Goal: Task Accomplishment & Management: Complete application form

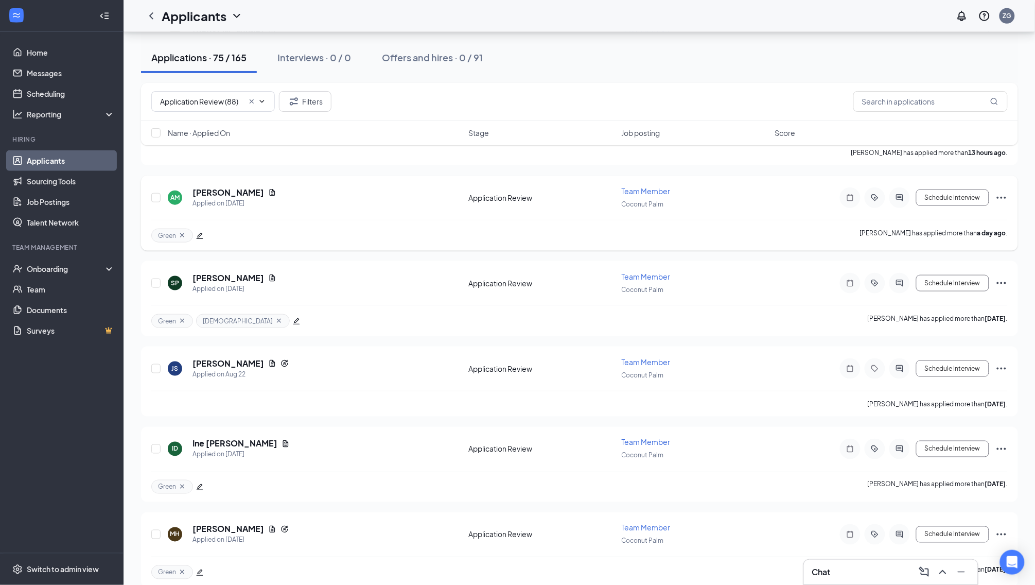
scroll to position [247, 0]
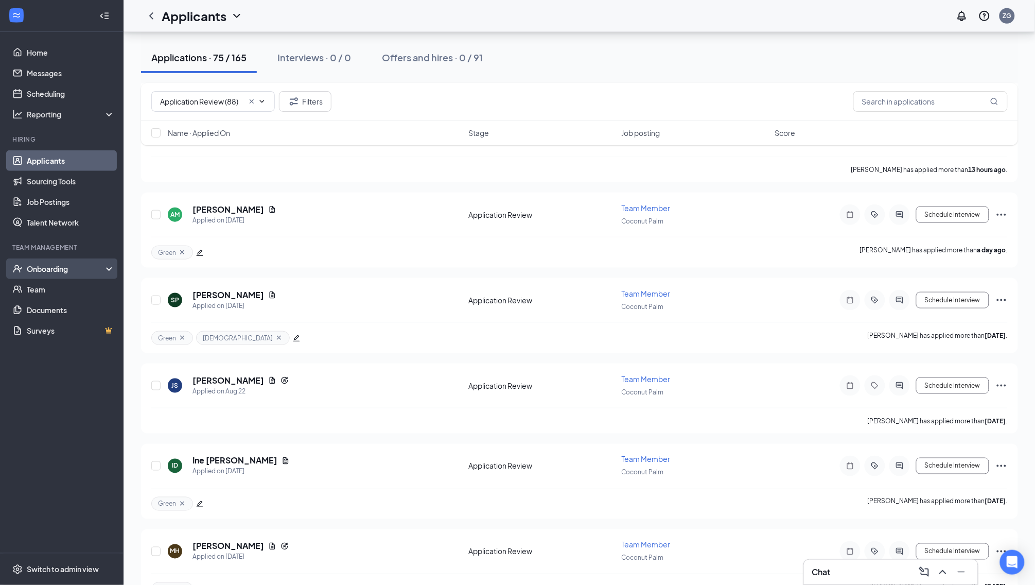
click at [67, 275] on div "Onboarding" at bounding box center [61, 268] width 123 height 21
click at [69, 293] on link "Overview" at bounding box center [71, 289] width 88 height 21
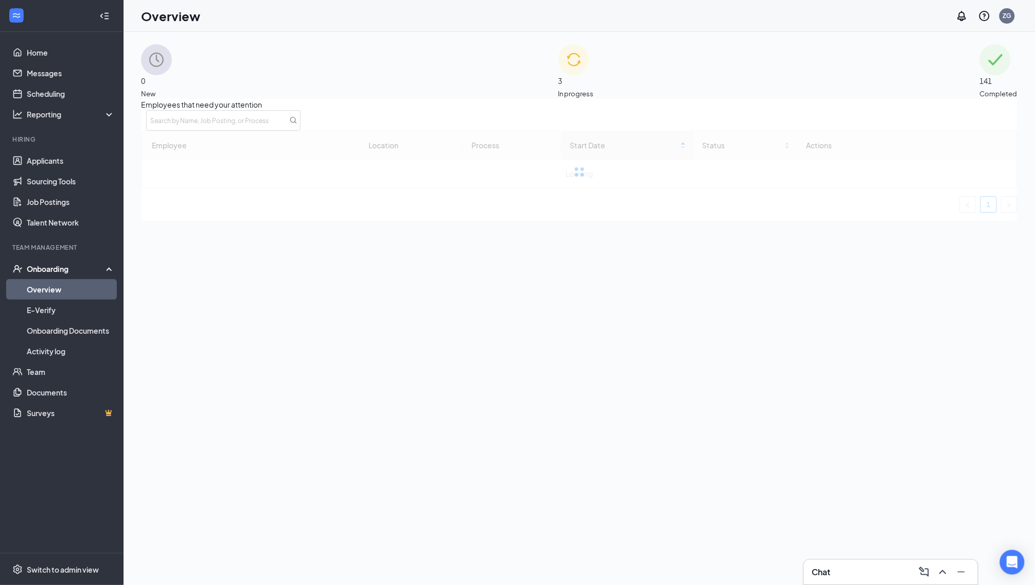
click at [594, 89] on span "In progress" at bounding box center [576, 94] width 36 height 10
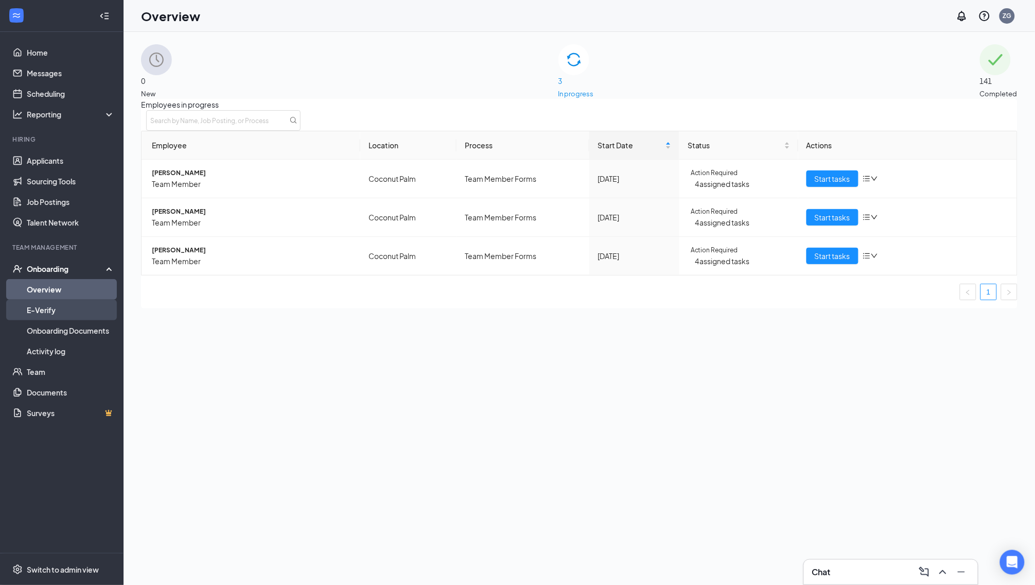
click at [89, 304] on link "E-Verify" at bounding box center [71, 309] width 88 height 21
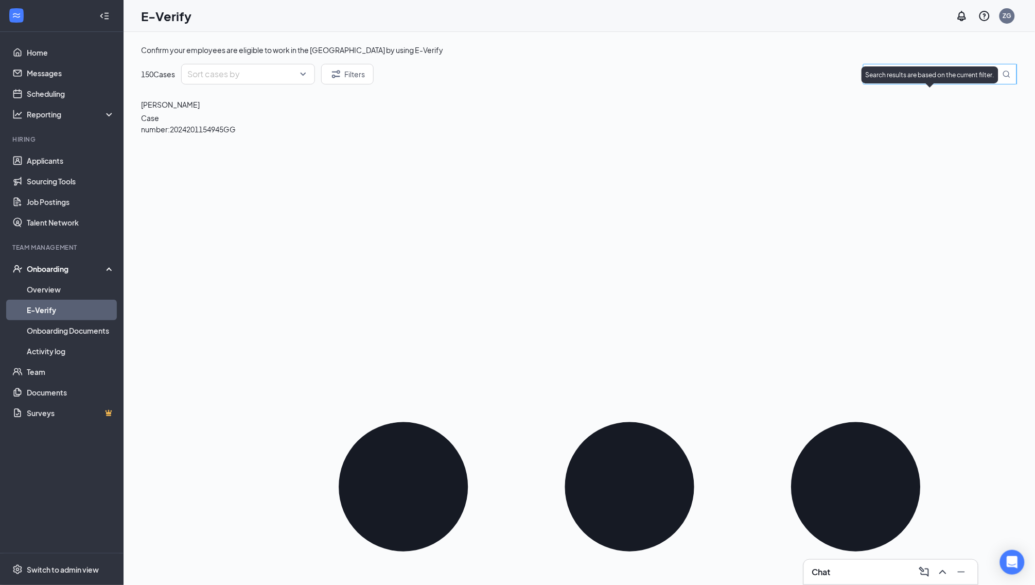
click at [930, 81] on input "search" at bounding box center [934, 74] width 131 height 13
type input "[PERSON_NAME]"
drag, startPoint x: 935, startPoint y: 149, endPoint x: 81, endPoint y: 282, distance: 864.0
click at [81, 282] on link "Overview" at bounding box center [71, 289] width 88 height 21
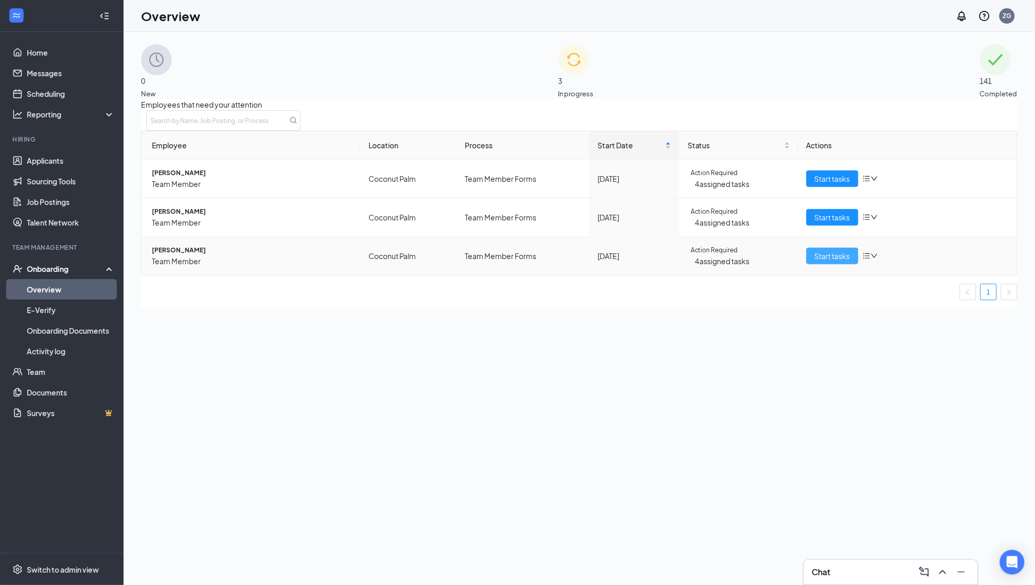
click at [816, 261] on span "Start tasks" at bounding box center [833, 255] width 36 height 11
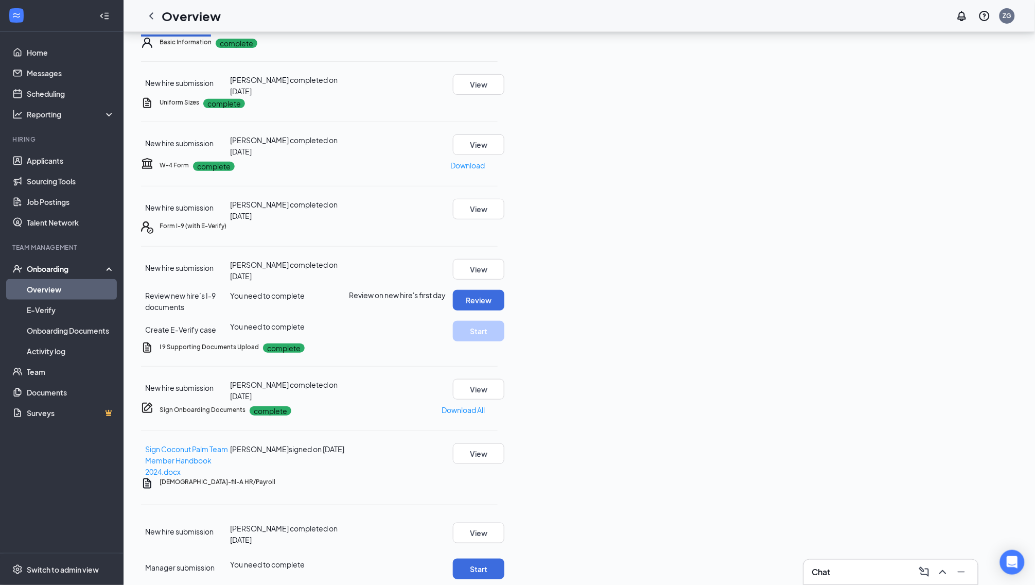
scroll to position [98, 0]
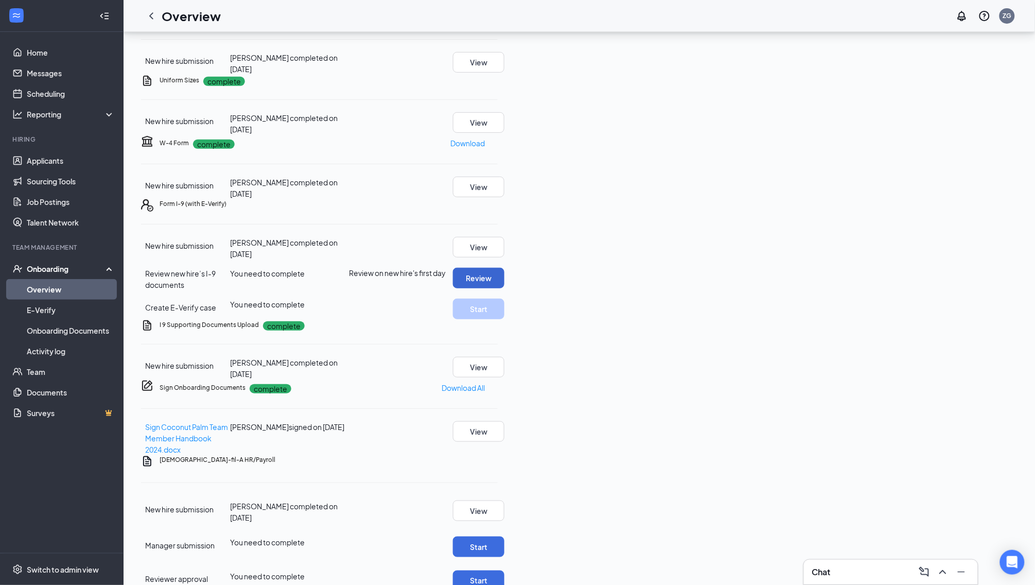
click at [504, 288] on button "Review" at bounding box center [478, 278] width 51 height 21
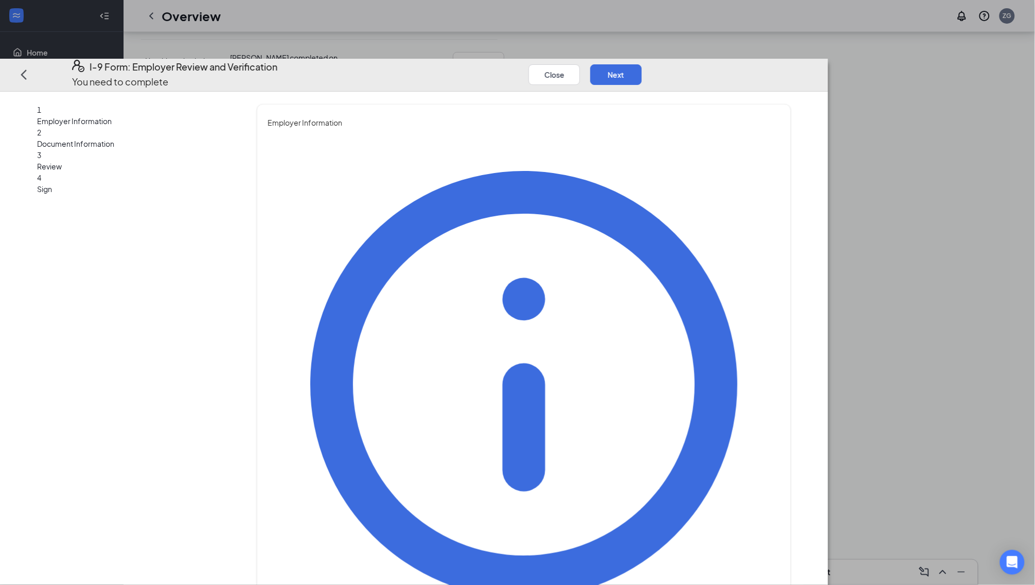
type input "L"
type input "Z"
type input "Lianna"
type input "A"
type input "[PERSON_NAME]"
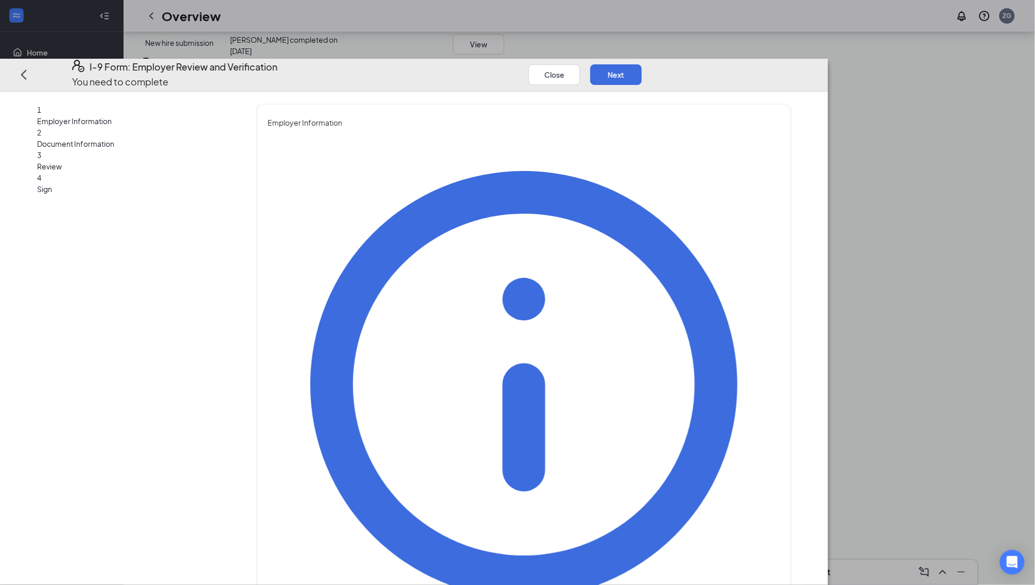
type input "Talent Director"
type input "a"
type input "[PERSON_NAME][EMAIL_ADDRESS][PERSON_NAME][DOMAIN_NAME]"
type input "7188010070"
click at [642, 64] on button "Next" at bounding box center [615, 74] width 51 height 21
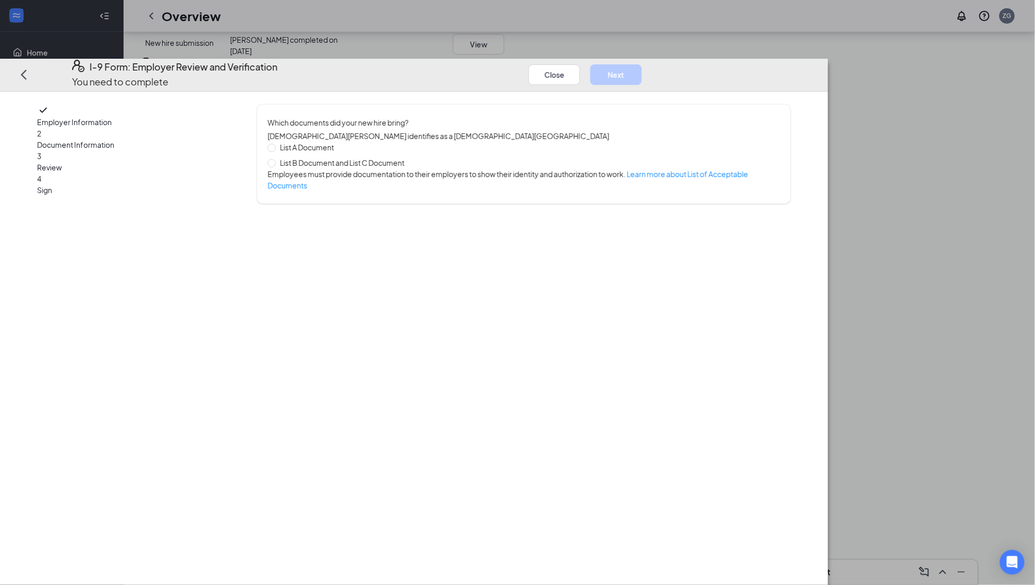
click at [338, 142] on span "List A Document" at bounding box center [307, 147] width 62 height 11
click at [275, 143] on input "List A Document" at bounding box center [271, 146] width 7 height 7
radio input "true"
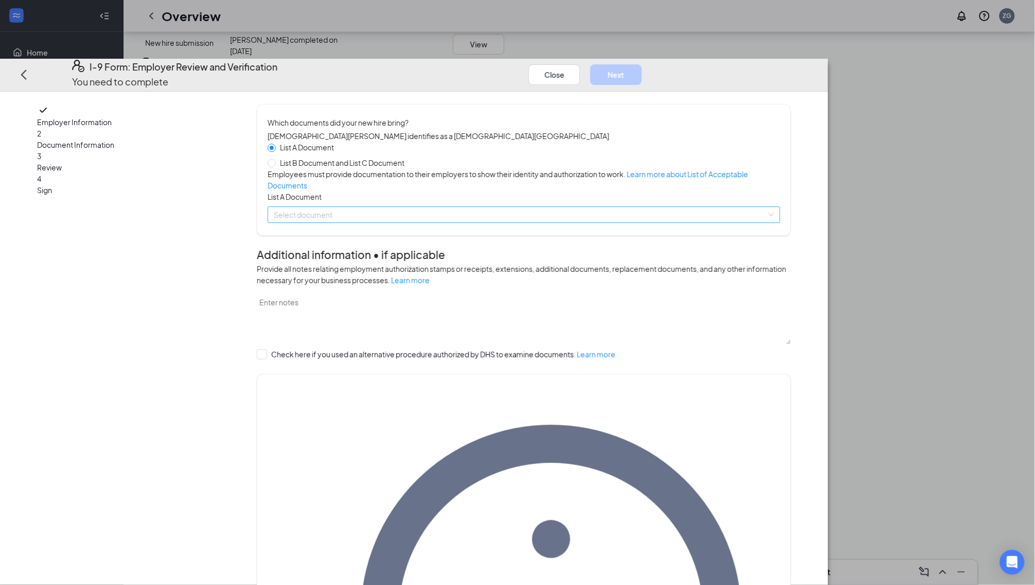
click at [511, 220] on input "search" at bounding box center [520, 214] width 493 height 15
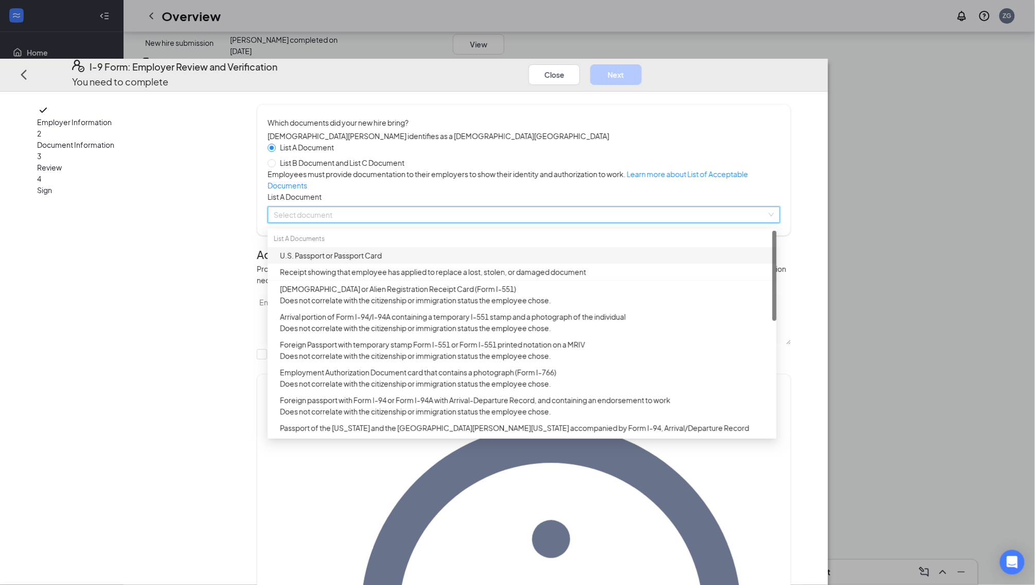
click at [498, 261] on div "U.S. Passport or Passport Card" at bounding box center [525, 255] width 490 height 11
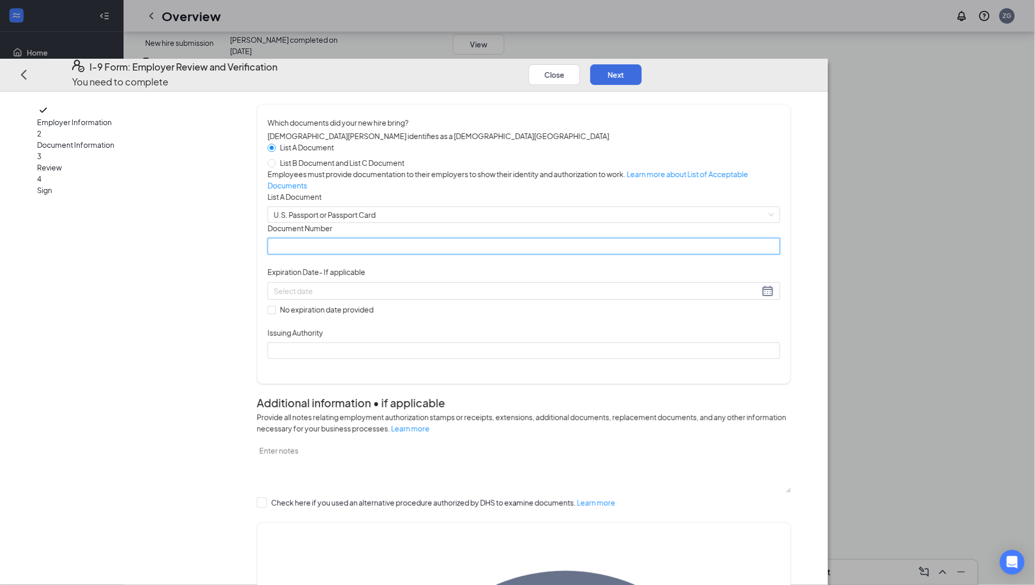
click at [493, 254] on input "Document Number" at bounding box center [524, 246] width 512 height 16
type input "A4955945"
click at [481, 299] on div at bounding box center [524, 289] width 512 height 17
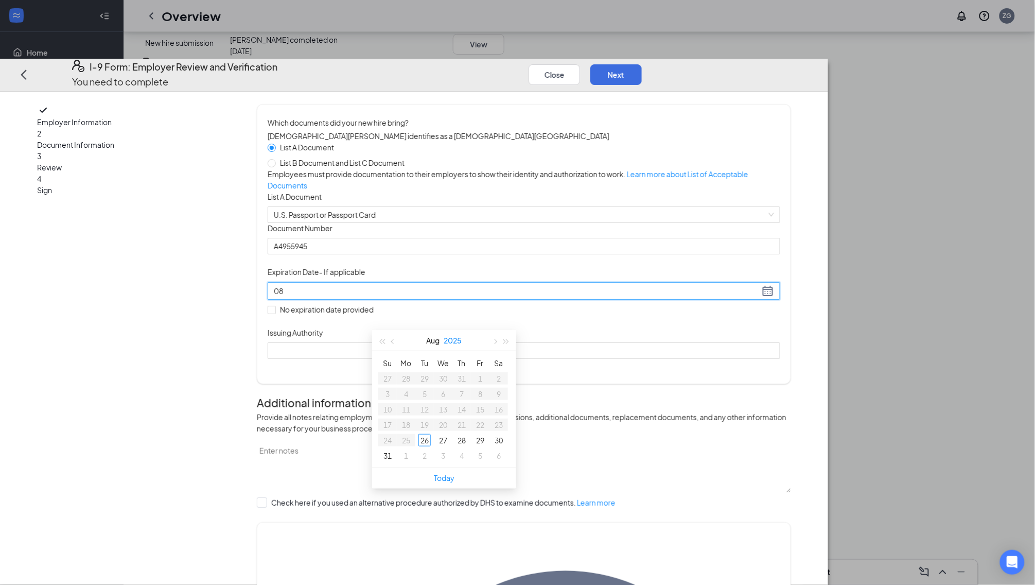
click at [456, 339] on button "2025" at bounding box center [453, 340] width 18 height 21
click at [505, 345] on button "button" at bounding box center [506, 340] width 11 height 21
click at [436, 395] on td "2033" at bounding box center [443, 402] width 45 height 34
click at [445, 442] on td "Aug" at bounding box center [443, 436] width 45 height 34
type input "[DATE]"
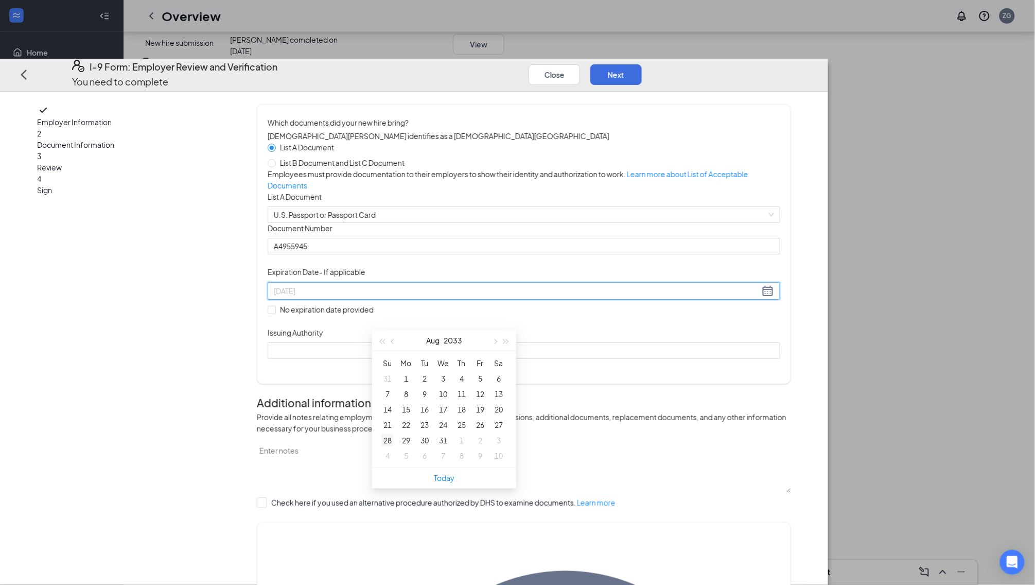
click at [382, 439] on div "28" at bounding box center [387, 440] width 12 height 12
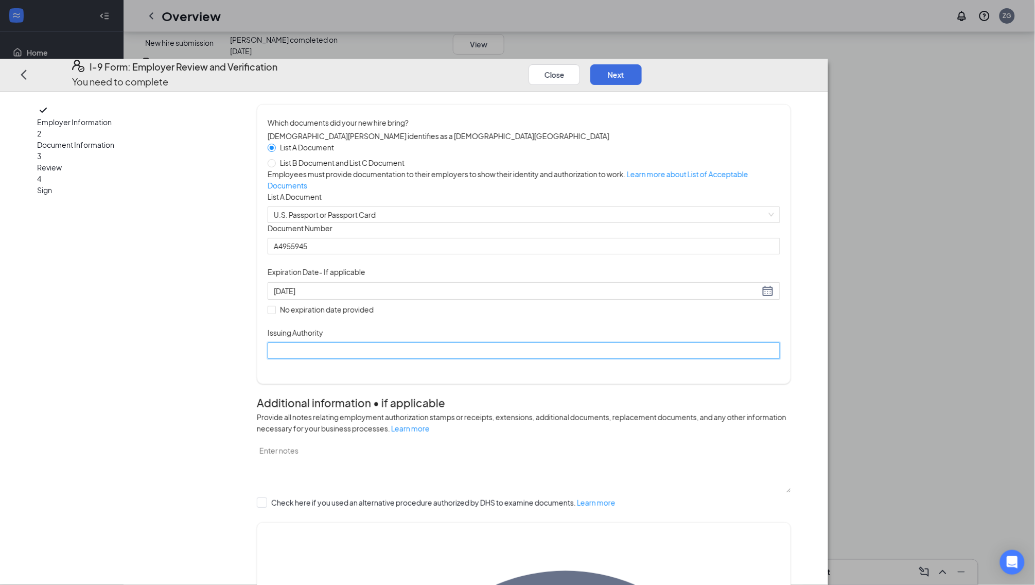
click at [447, 359] on input "Issuing Authority" at bounding box center [524, 350] width 512 height 16
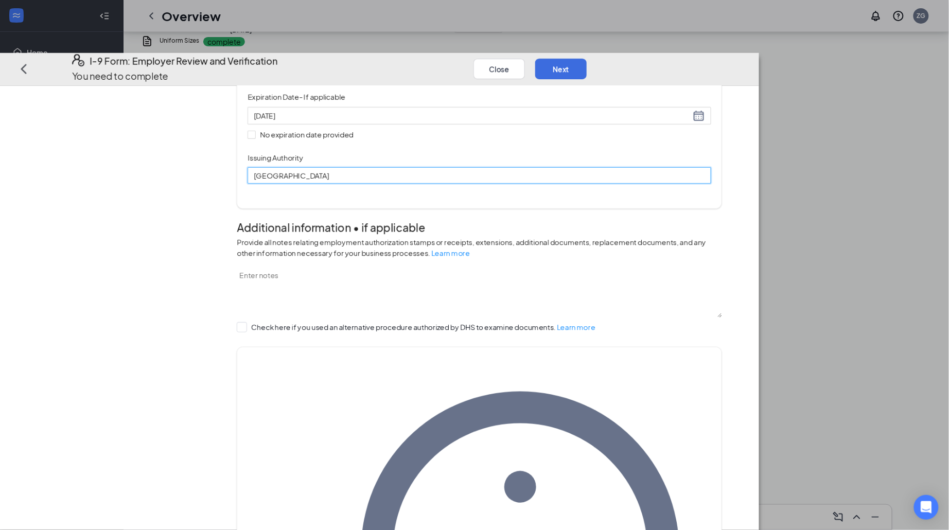
scroll to position [169, 0]
type input "[GEOGRAPHIC_DATA]"
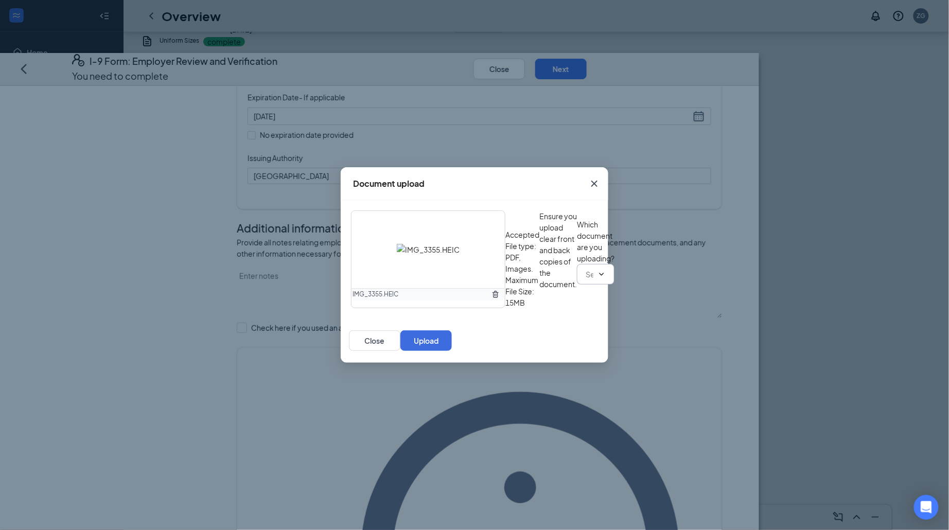
click at [586, 280] on input "text" at bounding box center [590, 274] width 8 height 11
click at [471, 358] on div "U.S. Passport or Passport Card" at bounding box center [453, 363] width 189 height 11
type input "U.S. Passport or Passport Card"
click at [452, 351] on button "Upload" at bounding box center [425, 340] width 51 height 21
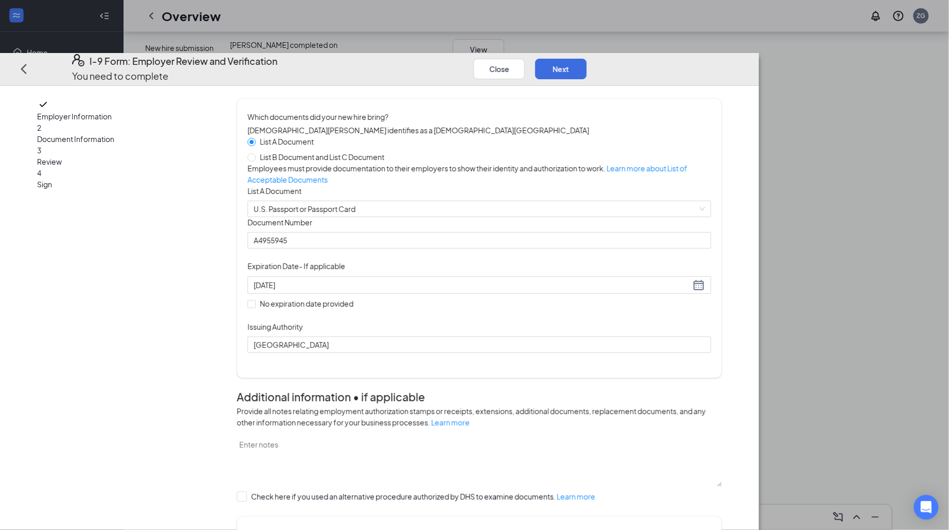
scroll to position [0, 0]
click at [587, 59] on button "Next" at bounding box center [560, 69] width 51 height 21
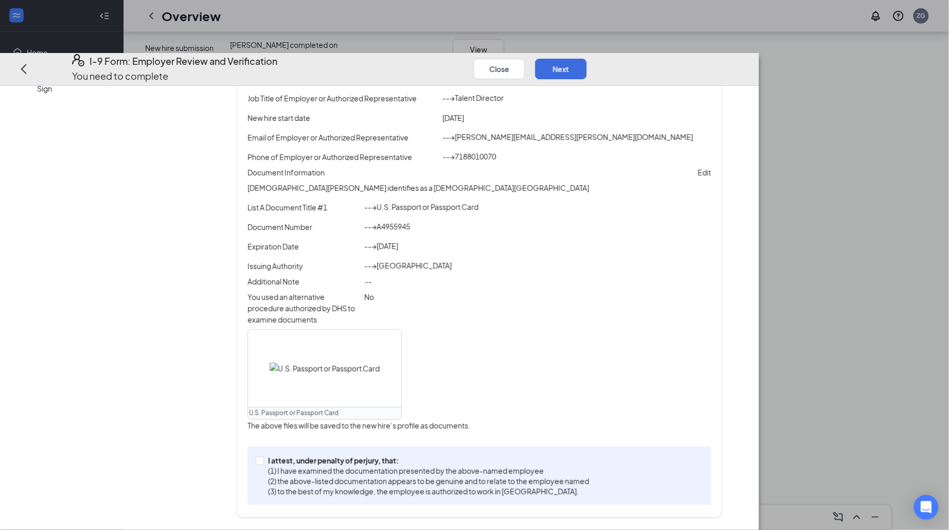
scroll to position [347, 0]
click at [263, 458] on input "I attest, under penalty of [PERSON_NAME], that: (1) I have examined the documen…" at bounding box center [259, 460] width 7 height 7
checkbox input "true"
click at [587, 59] on button "Next" at bounding box center [560, 69] width 51 height 21
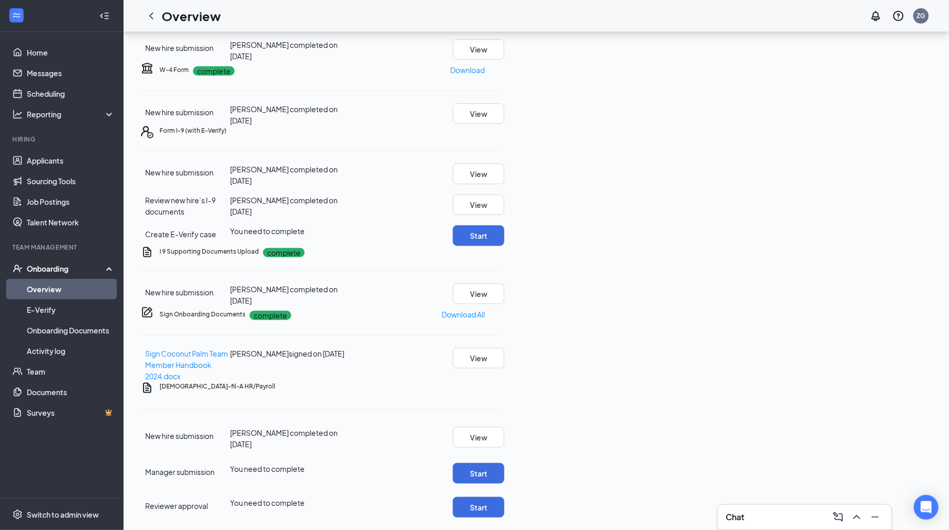
scroll to position [283, 0]
click at [504, 246] on button "Start" at bounding box center [478, 235] width 51 height 21
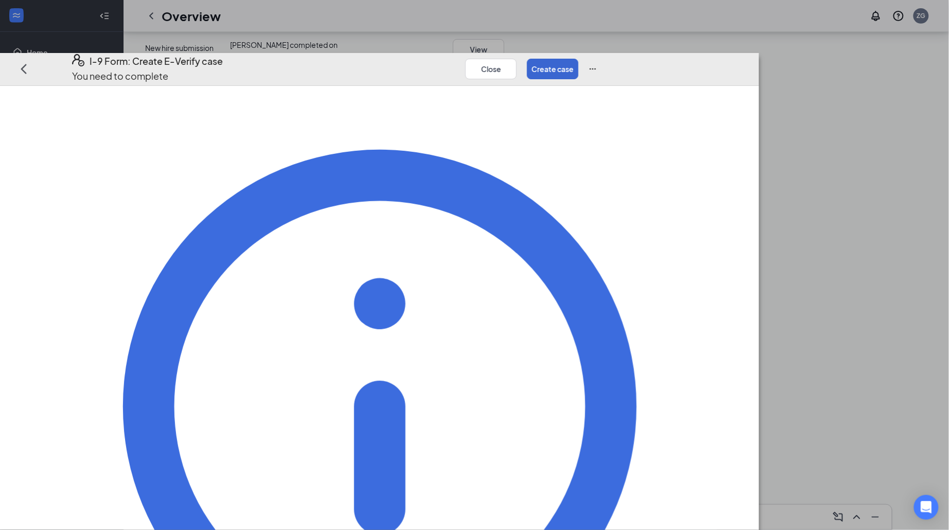
click at [578, 59] on button "Create case" at bounding box center [552, 69] width 51 height 21
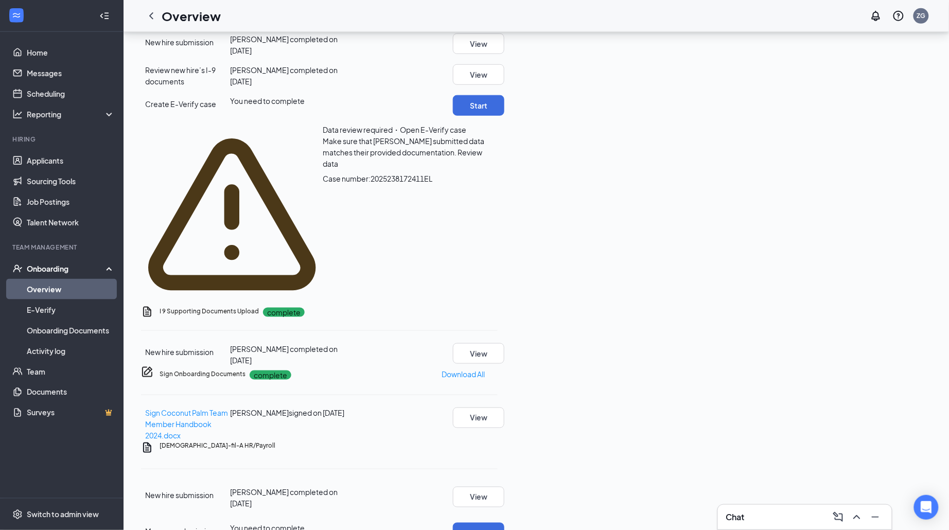
click at [482, 168] on span "Review data" at bounding box center [403, 158] width 160 height 21
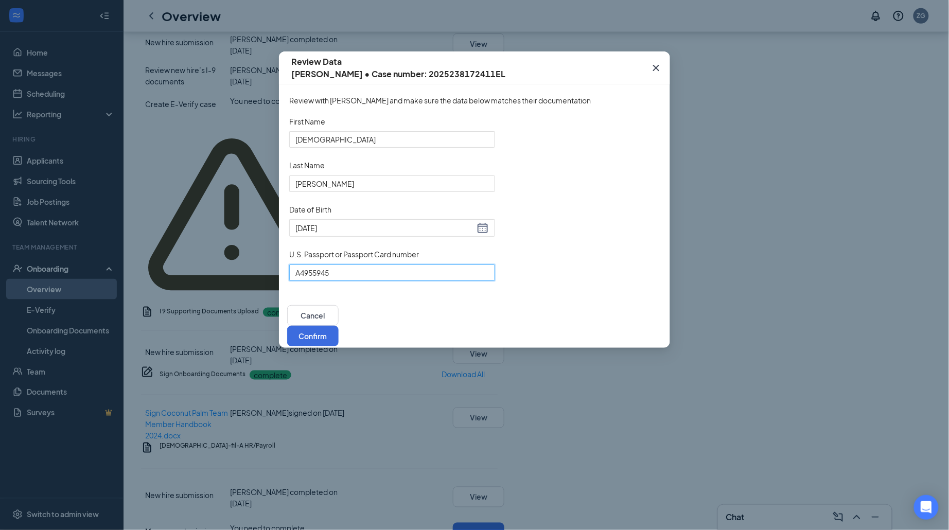
click at [301, 281] on input "A4955945" at bounding box center [392, 272] width 206 height 16
type input "A24955945"
click at [339, 332] on button "Confirm" at bounding box center [312, 336] width 51 height 21
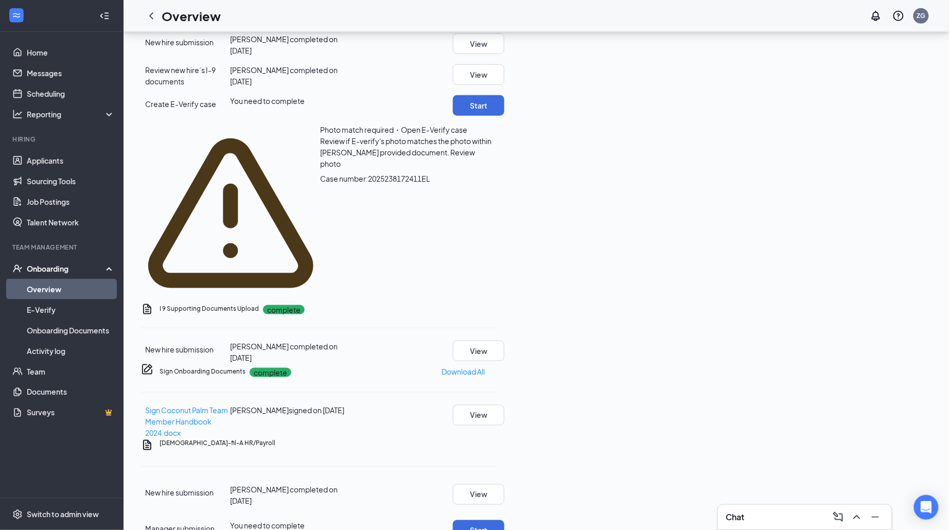
click at [475, 168] on span "Review photo" at bounding box center [397, 158] width 155 height 21
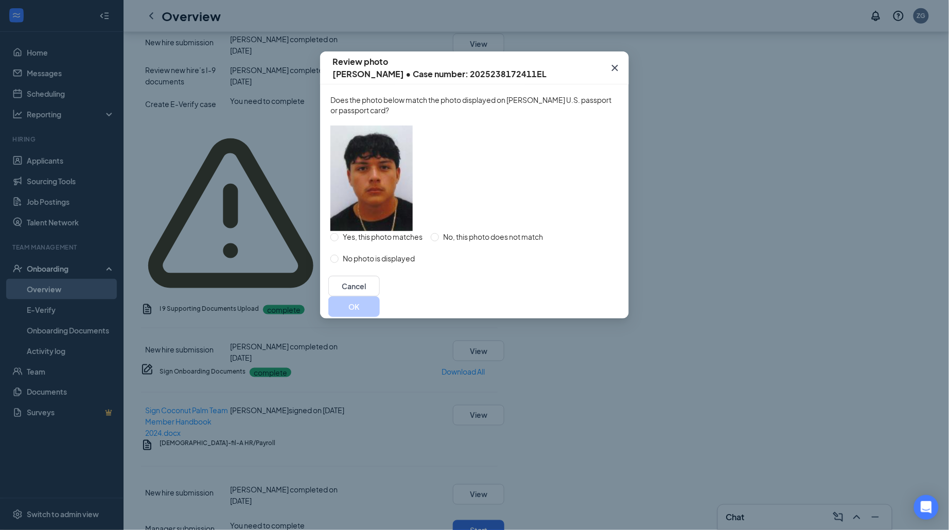
click at [418, 242] on span "Yes, this photo matches" at bounding box center [383, 236] width 88 height 11
click at [339, 241] on input "Yes, this photo matches" at bounding box center [334, 237] width 8 height 8
radio input "true"
click at [380, 317] on button "OK" at bounding box center [353, 306] width 51 height 21
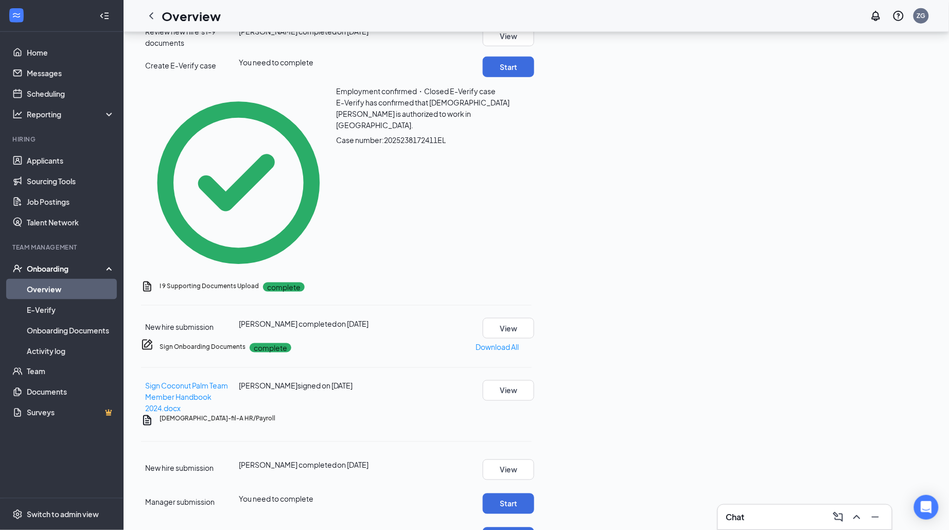
scroll to position [311, 0]
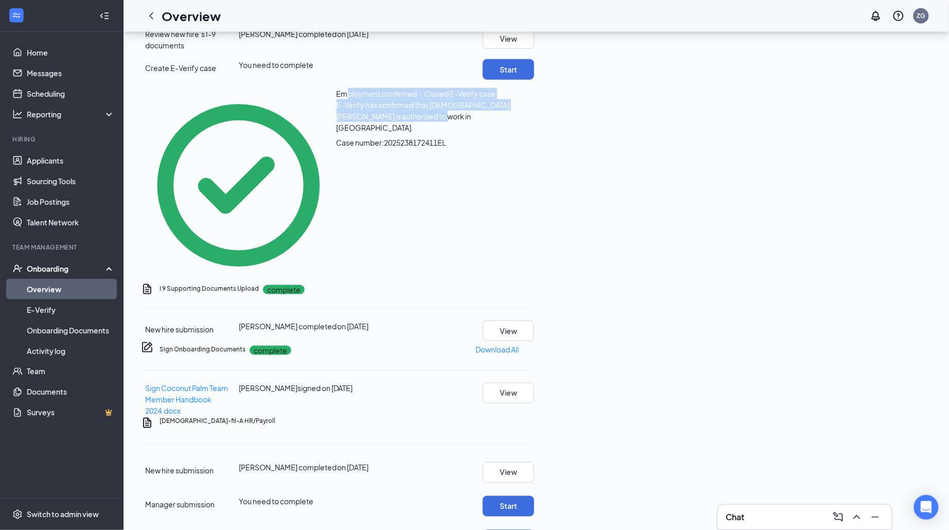
drag, startPoint x: 187, startPoint y: 252, endPoint x: 430, endPoint y: 256, distance: 242.9
click at [430, 256] on div "Employment confirmed・Closed E-Verify case E-Verify has confirmed that [DEMOGRAP…" at bounding box center [435, 186] width 196 height 196
click at [532, 256] on div "Employment confirmed・Closed E-Verify case E-Verify has confirmed that [DEMOGRAP…" at bounding box center [336, 186] width 391 height 196
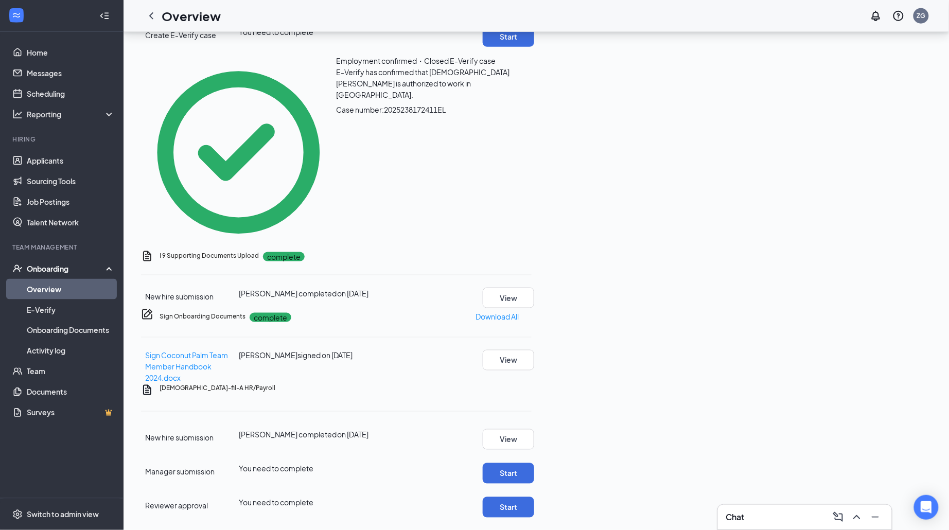
scroll to position [376, 0]
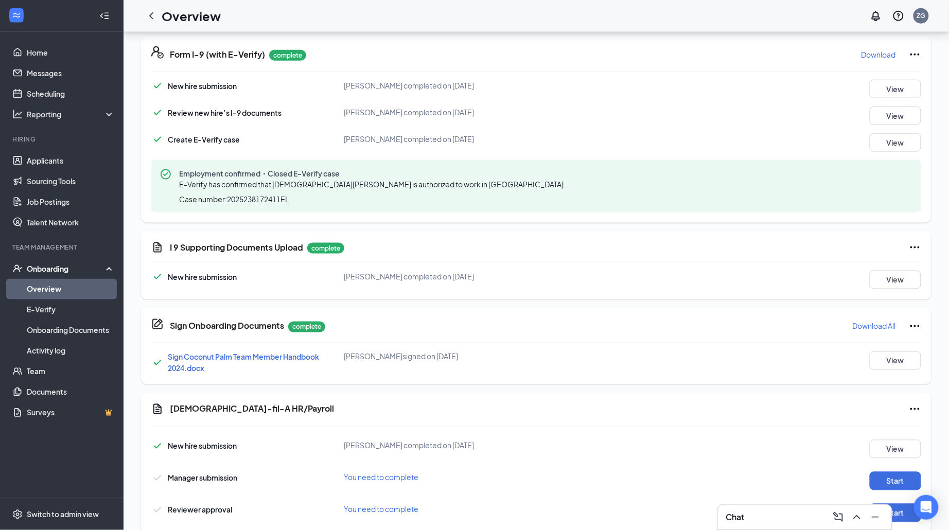
scroll to position [398, 0]
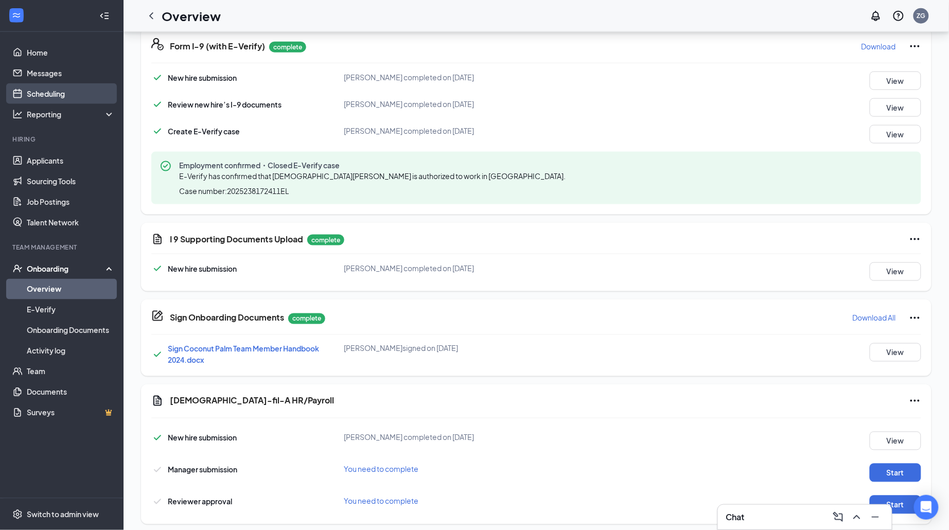
click at [88, 95] on link "Scheduling" at bounding box center [71, 93] width 88 height 21
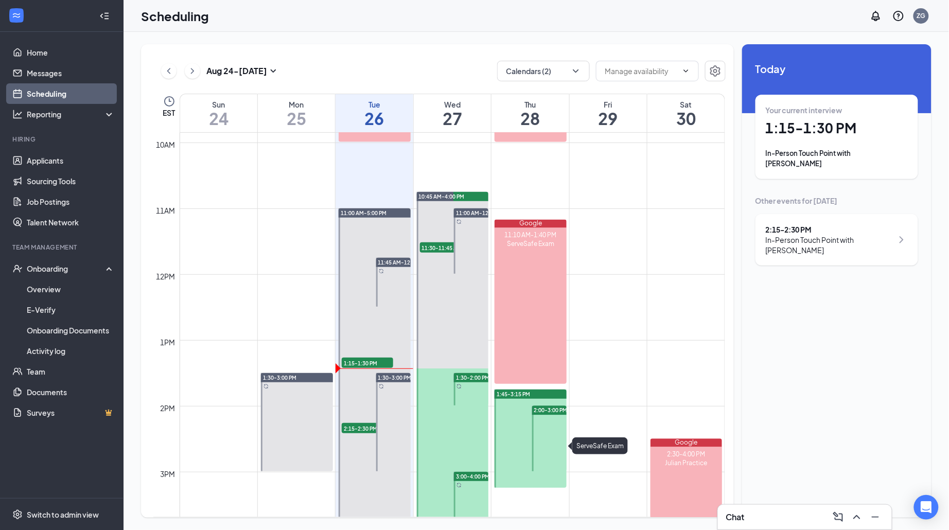
scroll to position [633, 0]
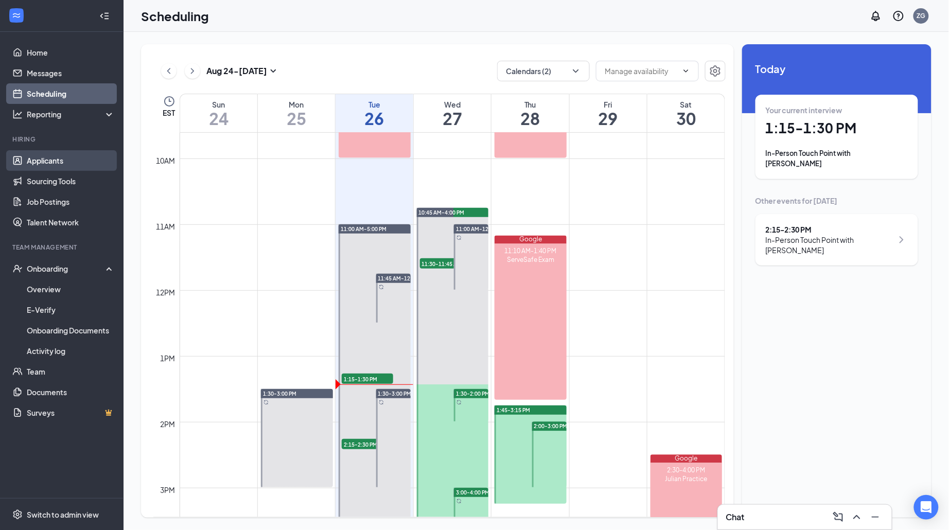
click at [40, 153] on link "Applicants" at bounding box center [71, 160] width 88 height 21
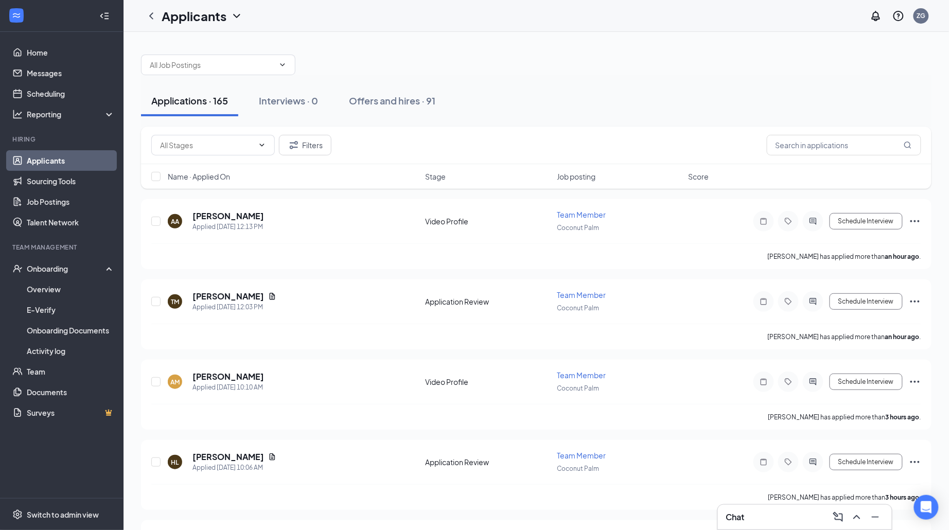
drag, startPoint x: 380, startPoint y: 99, endPoint x: 450, endPoint y: 119, distance: 73.4
click at [380, 99] on div "Offers and hires · 91" at bounding box center [392, 100] width 86 height 13
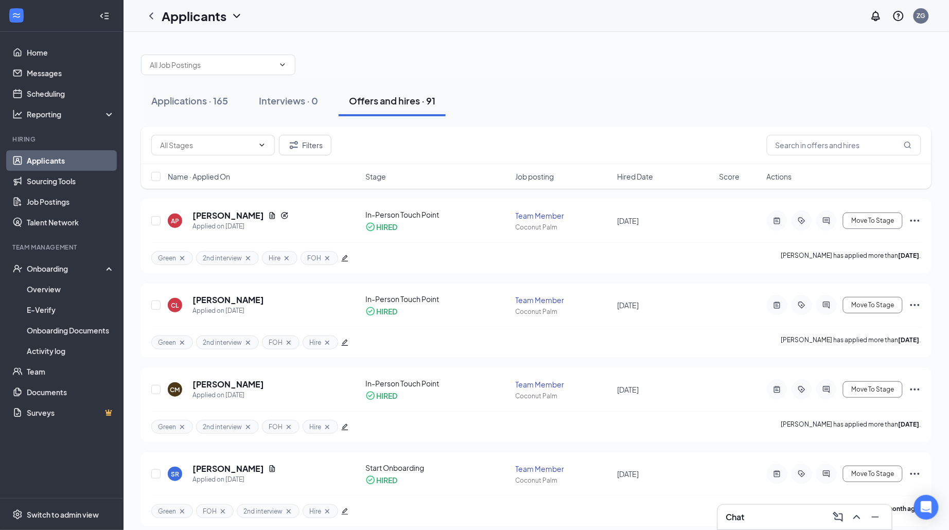
click at [855, 129] on div "Filters" at bounding box center [536, 146] width 790 height 38
click at [842, 139] on input "text" at bounding box center [844, 145] width 154 height 21
click at [237, 307] on div "Applied on Aug 5" at bounding box center [228, 311] width 72 height 10
click at [238, 298] on h5 "[PERSON_NAME]" at bounding box center [228, 299] width 72 height 11
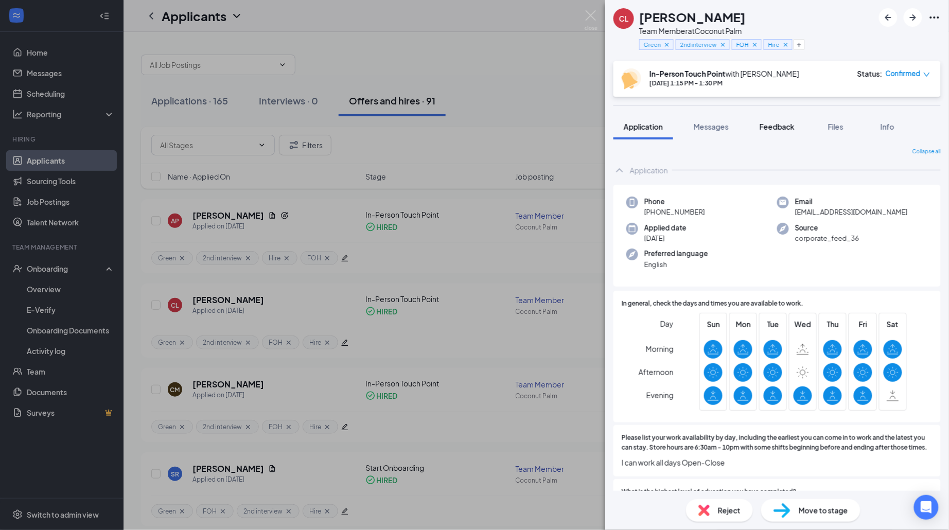
click at [766, 126] on span "Feedback" at bounding box center [776, 126] width 35 height 9
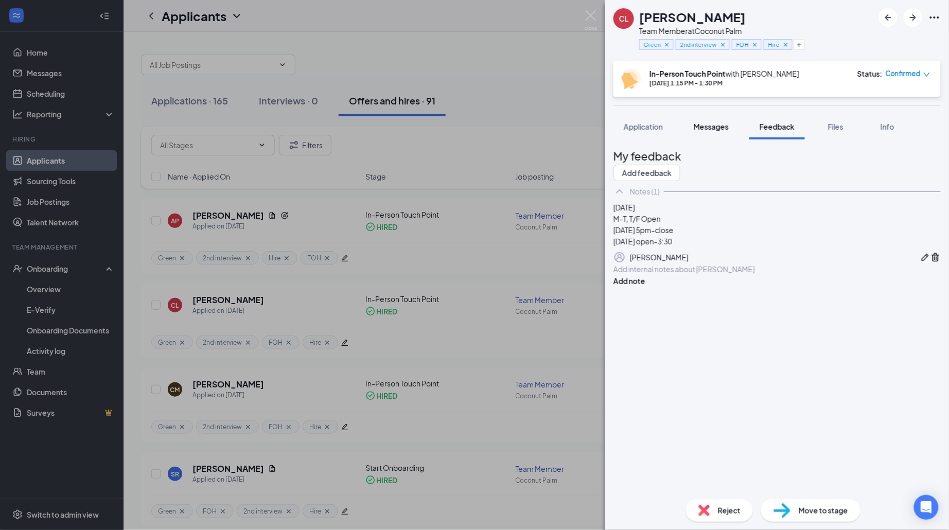
click at [715, 133] on button "Messages" at bounding box center [711, 127] width 56 height 26
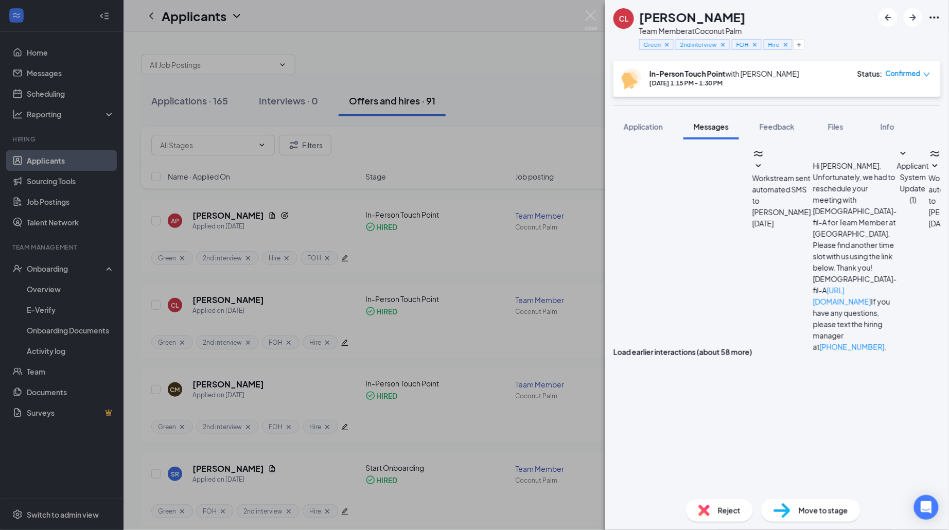
scroll to position [334, 0]
click at [929, 172] on icon "SmallChevronDown" at bounding box center [935, 166] width 12 height 12
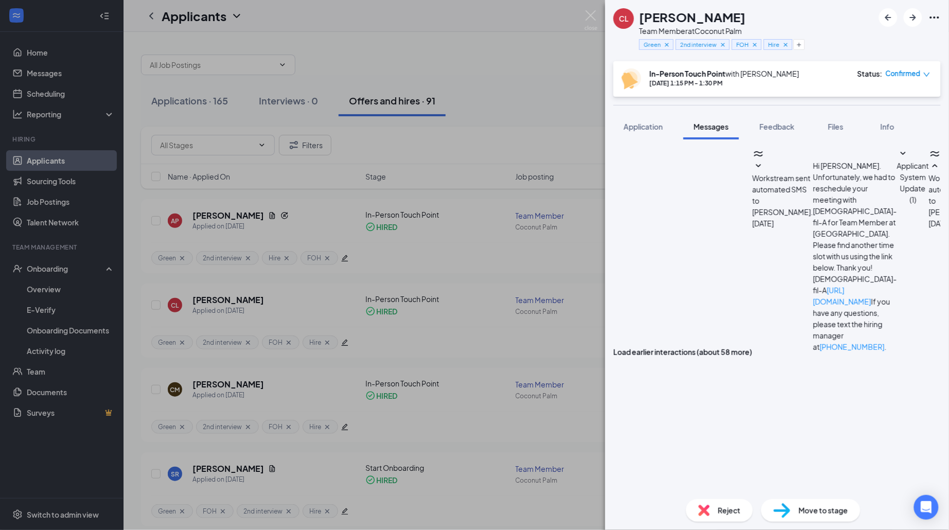
click at [594, 16] on img at bounding box center [591, 20] width 13 height 20
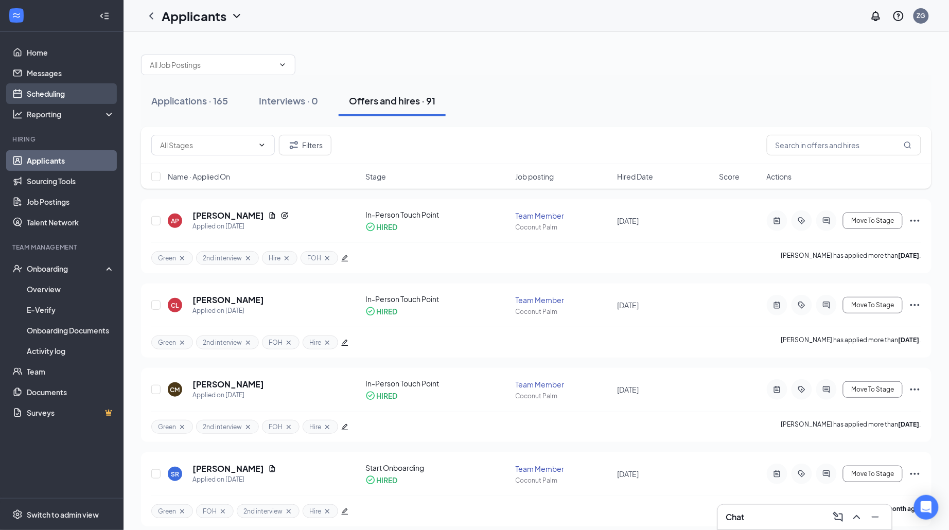
click at [51, 94] on link "Scheduling" at bounding box center [71, 93] width 88 height 21
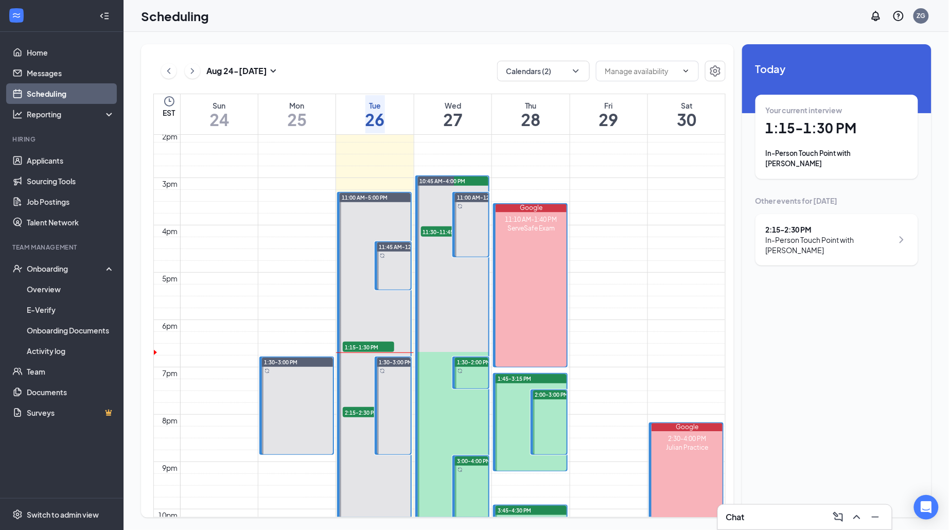
scroll to position [669, 0]
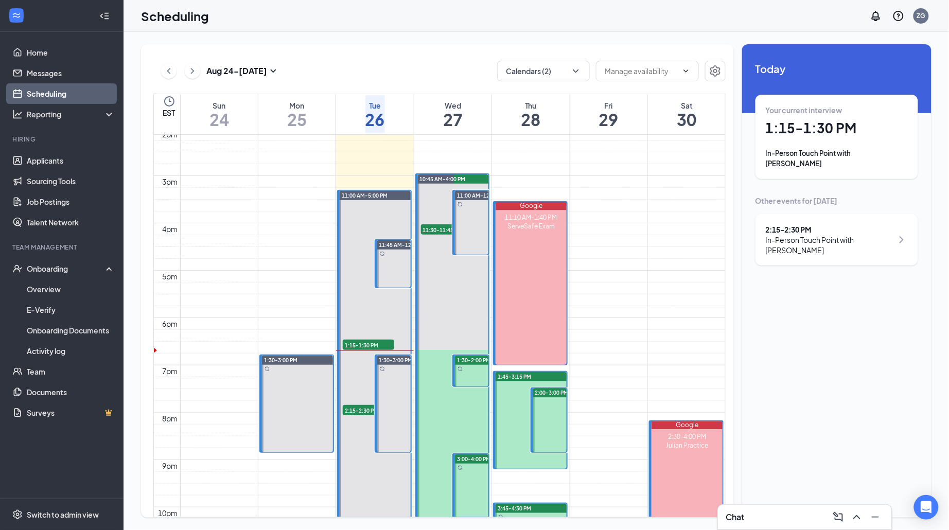
click at [198, 68] on button at bounding box center [192, 70] width 15 height 15
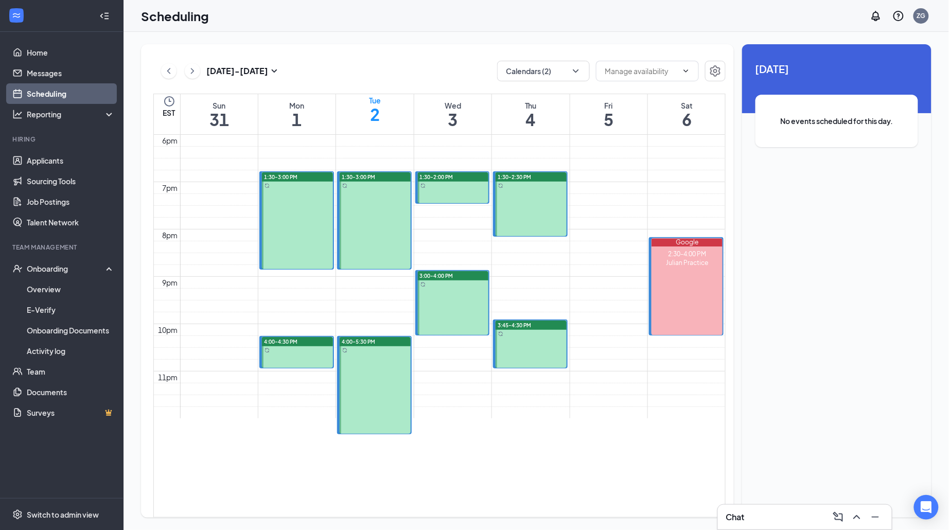
scroll to position [852, 0]
click at [353, 392] on div at bounding box center [375, 386] width 71 height 97
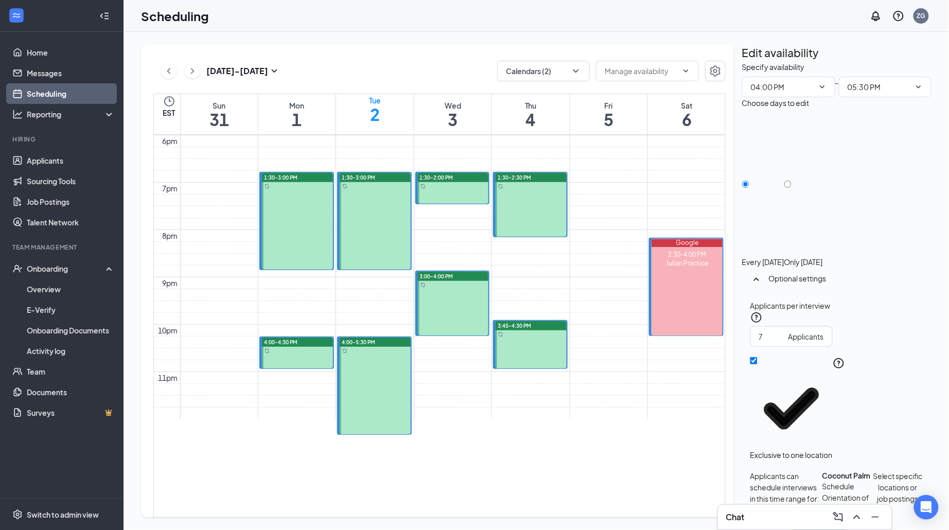
click at [872, 470] on button "Select specific locations or job postings" at bounding box center [897, 493] width 51 height 46
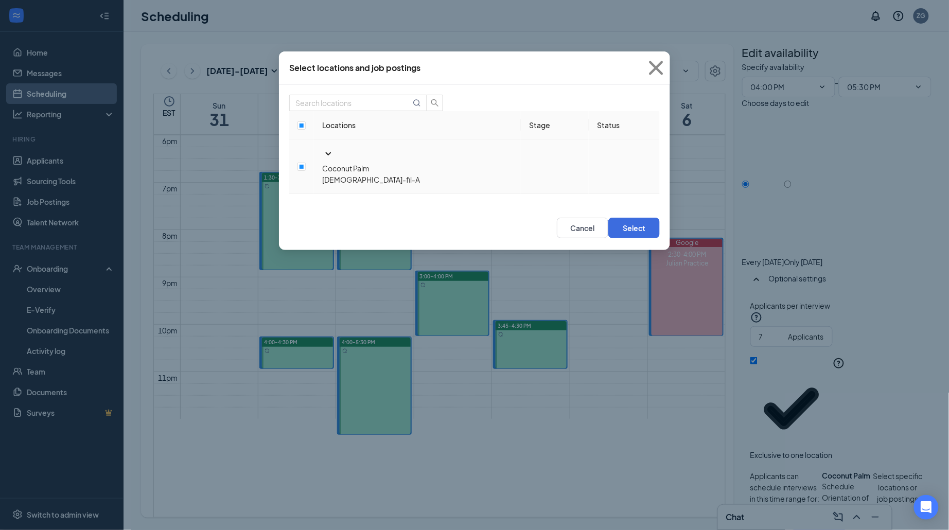
click at [310, 156] on td at bounding box center [301, 166] width 25 height 55
click at [322, 156] on icon "SmallChevronDown" at bounding box center [328, 154] width 12 height 12
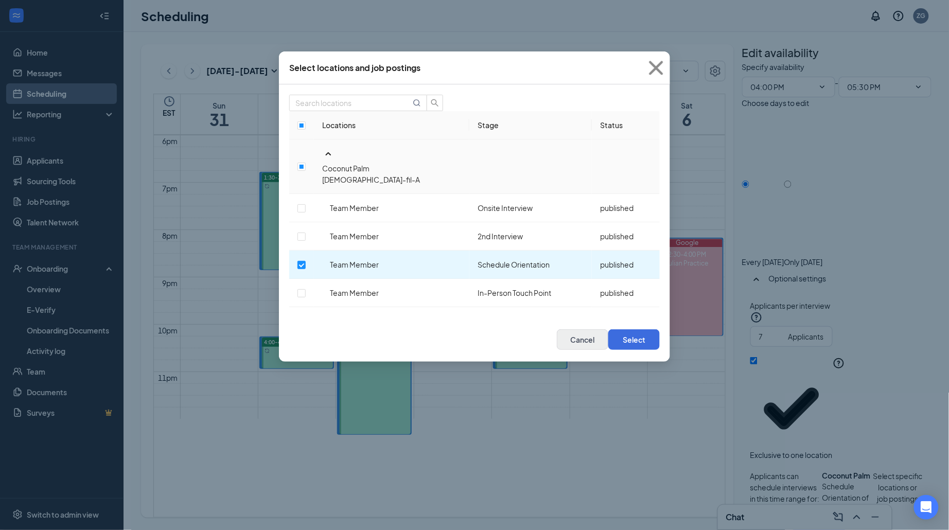
click at [578, 329] on button "Cancel" at bounding box center [582, 339] width 51 height 21
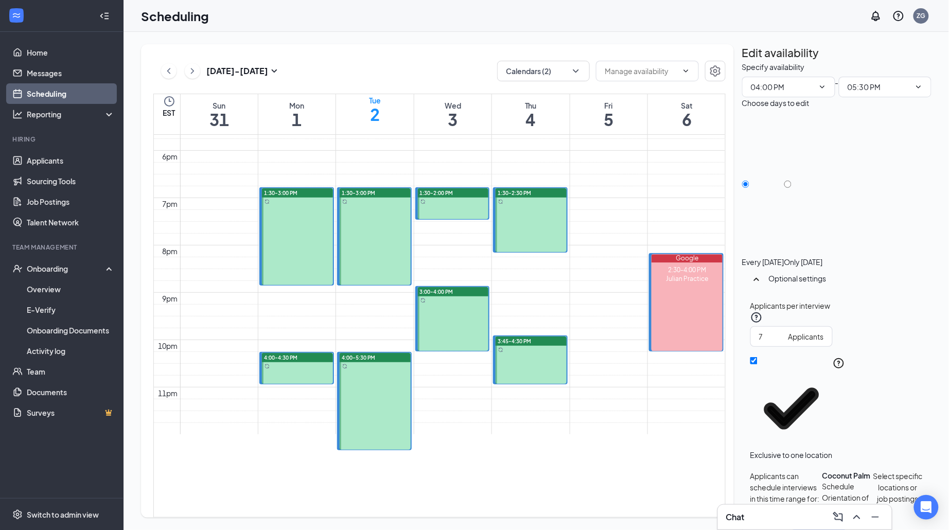
scroll to position [842, 0]
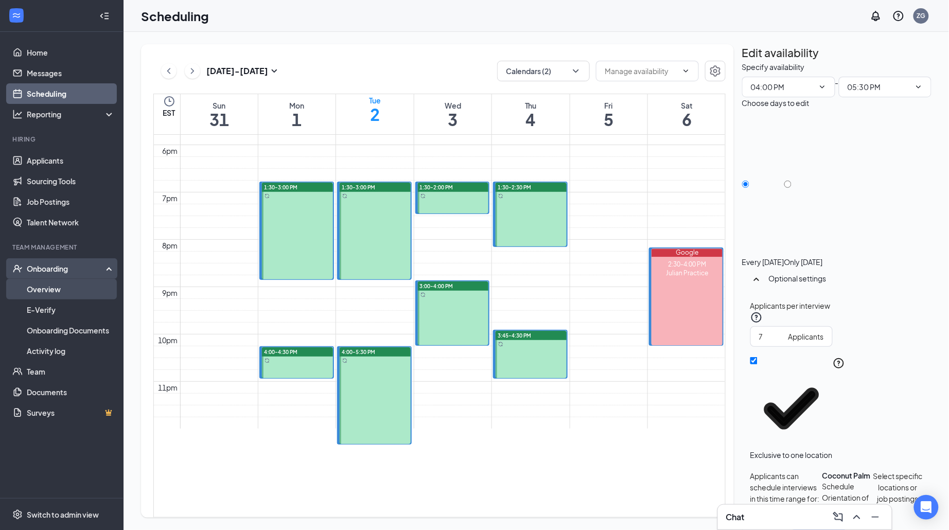
click at [57, 281] on link "Overview" at bounding box center [71, 289] width 88 height 21
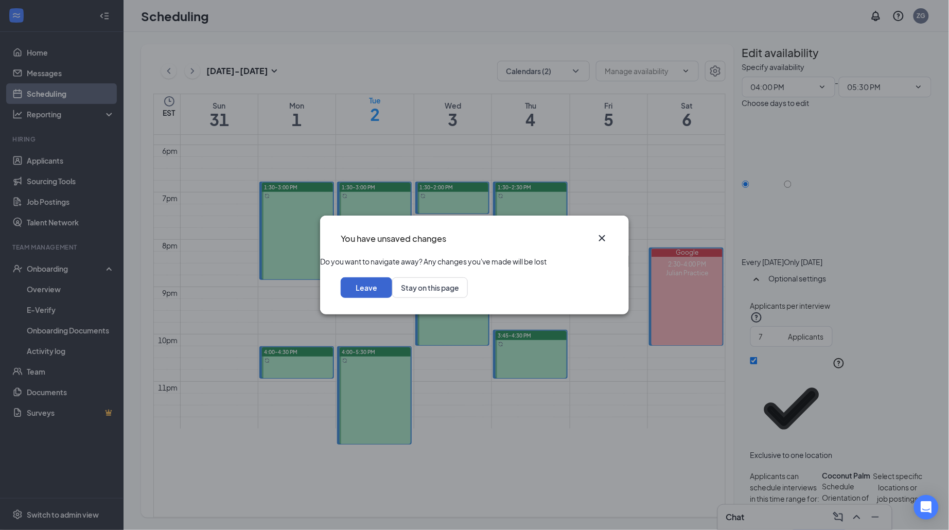
click at [392, 298] on button "Leave" at bounding box center [366, 287] width 51 height 21
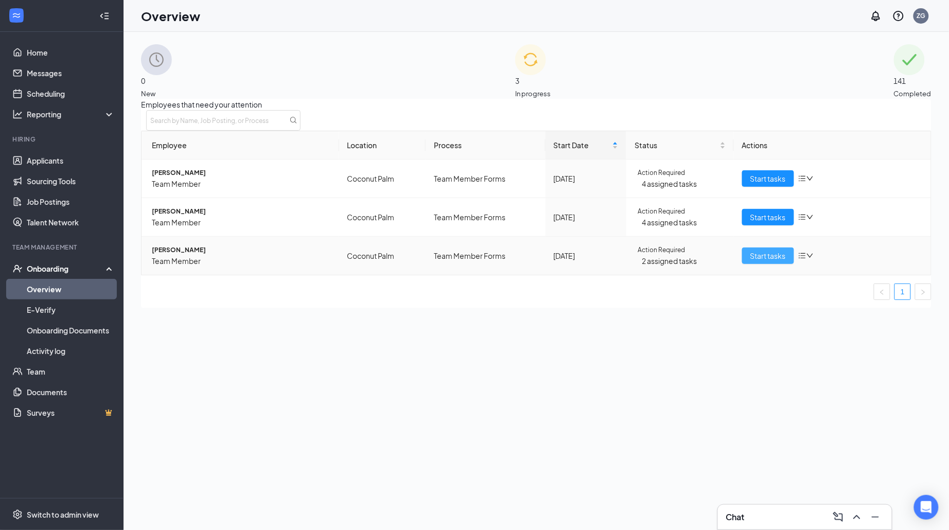
click at [756, 261] on span "Start tasks" at bounding box center [768, 255] width 36 height 11
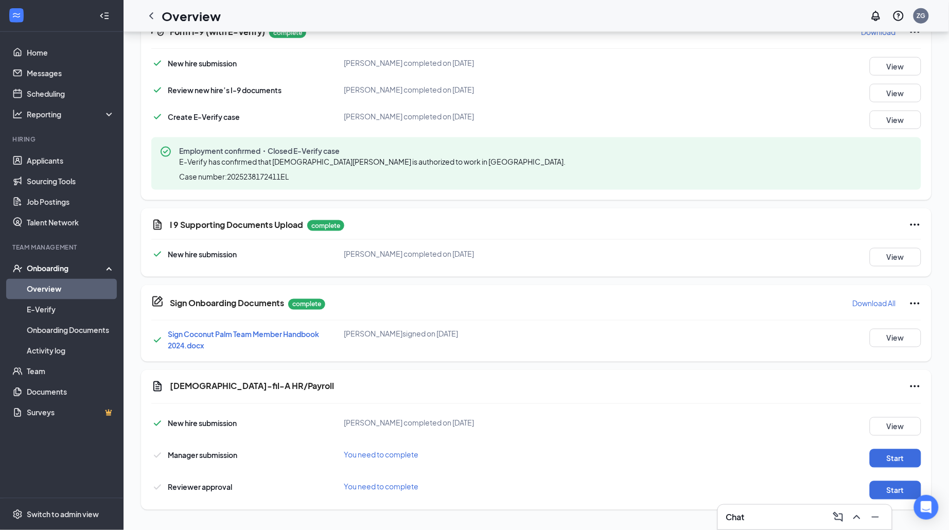
scroll to position [412, 0]
click at [906, 453] on button "Start" at bounding box center [895, 459] width 51 height 19
click at [899, 484] on button "Start" at bounding box center [895, 491] width 51 height 19
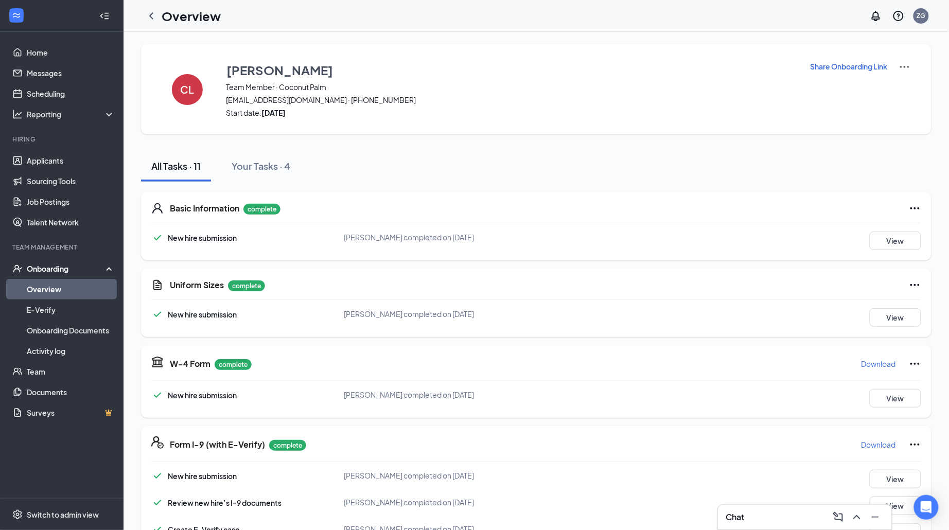
scroll to position [0, 0]
click at [149, 6] on div at bounding box center [151, 16] width 21 height 21
click at [155, 14] on icon "ChevronLeft" at bounding box center [151, 16] width 12 height 12
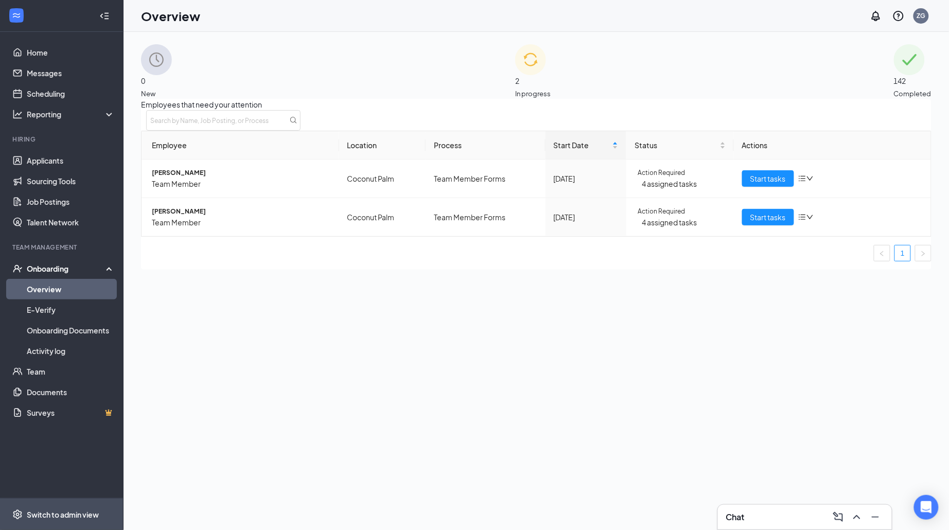
click at [39, 506] on span "Switch to admin view" at bounding box center [71, 514] width 88 height 31
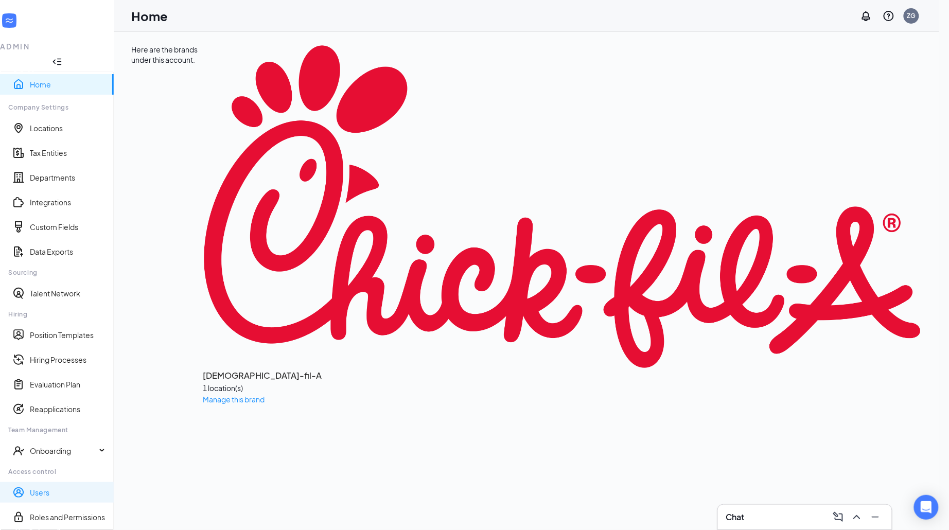
click at [36, 487] on link "Users" at bounding box center [68, 492] width 76 height 10
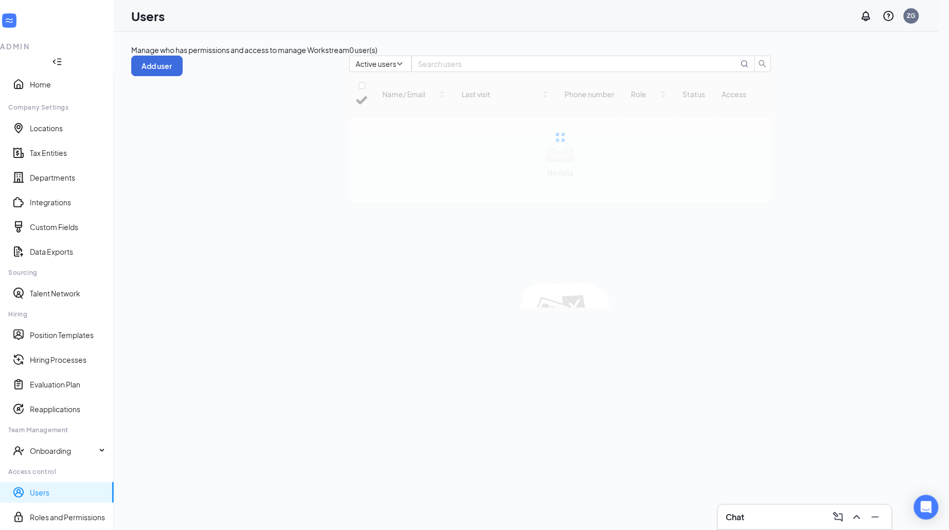
checkbox input "false"
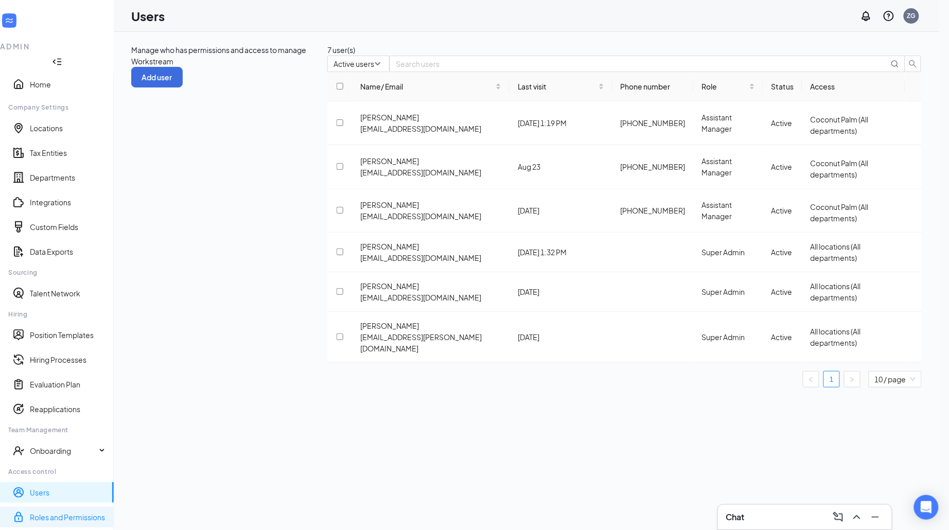
click at [88, 512] on link "Roles and Permissions" at bounding box center [68, 517] width 76 height 10
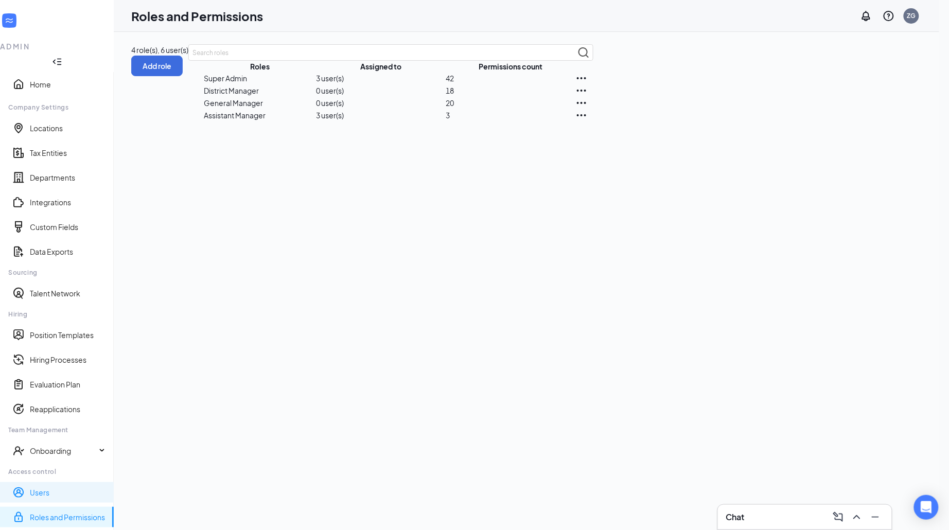
click at [73, 487] on link "Users" at bounding box center [68, 492] width 76 height 10
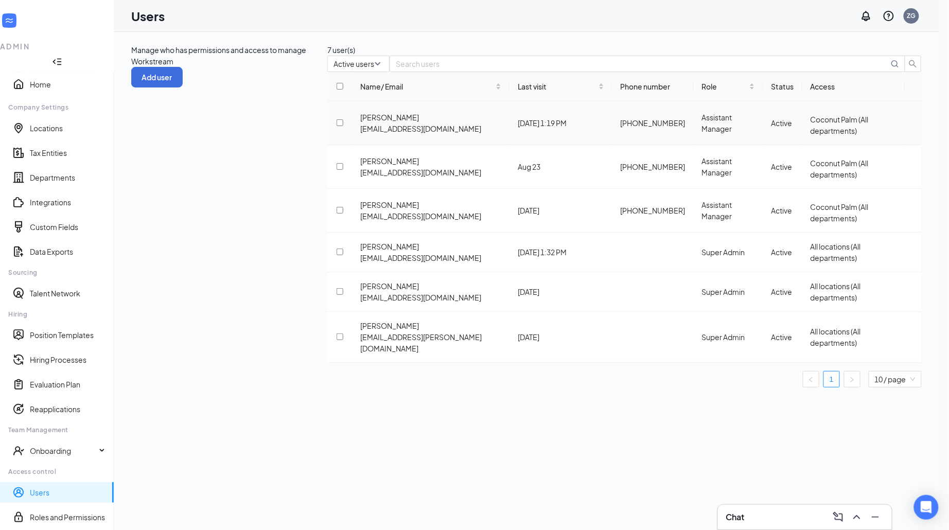
click at [913, 123] on icon "ActionsIcon" at bounding box center [913, 123] width 0 height 0
click at [864, 173] on span "Edit user" at bounding box center [851, 168] width 29 height 9
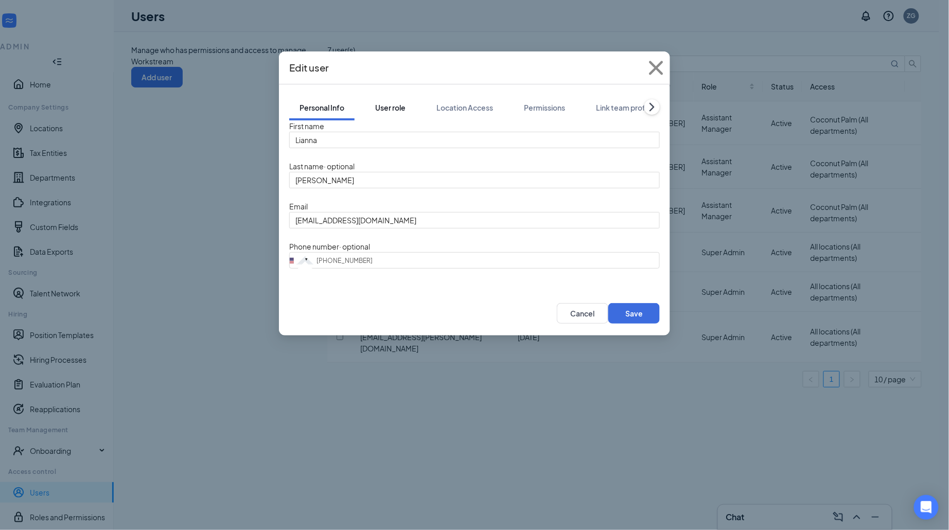
click at [397, 102] on div "User role" at bounding box center [390, 107] width 30 height 10
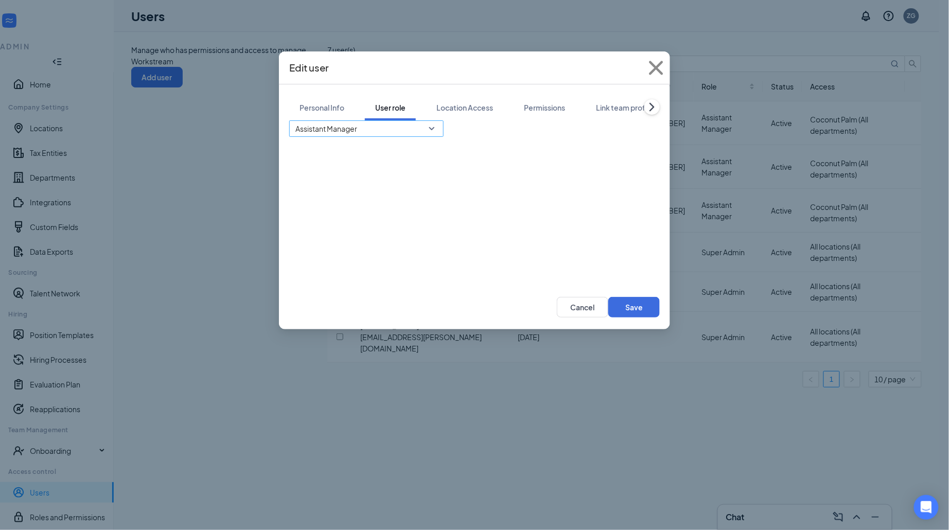
click at [397, 122] on span "Assistant Manager" at bounding box center [361, 135] width 133 height 28
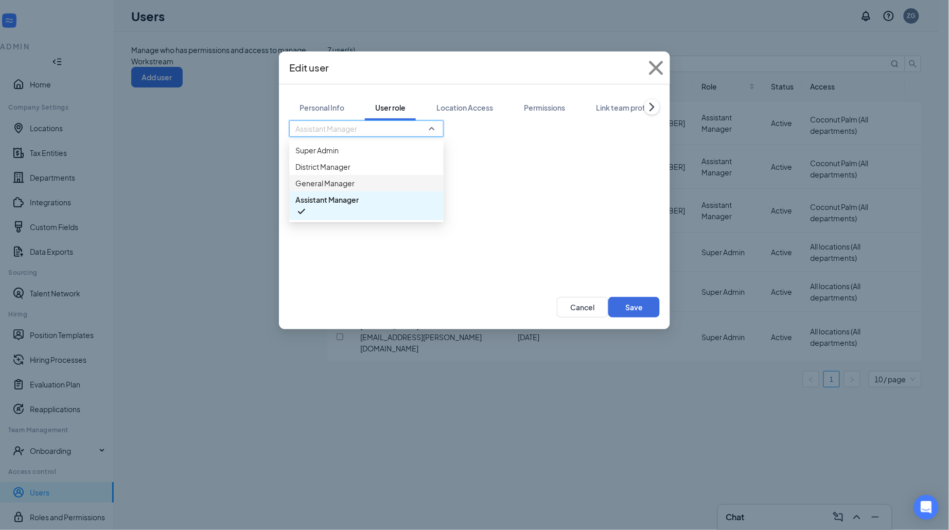
click at [399, 189] on span "General Manager" at bounding box center [366, 183] width 142 height 11
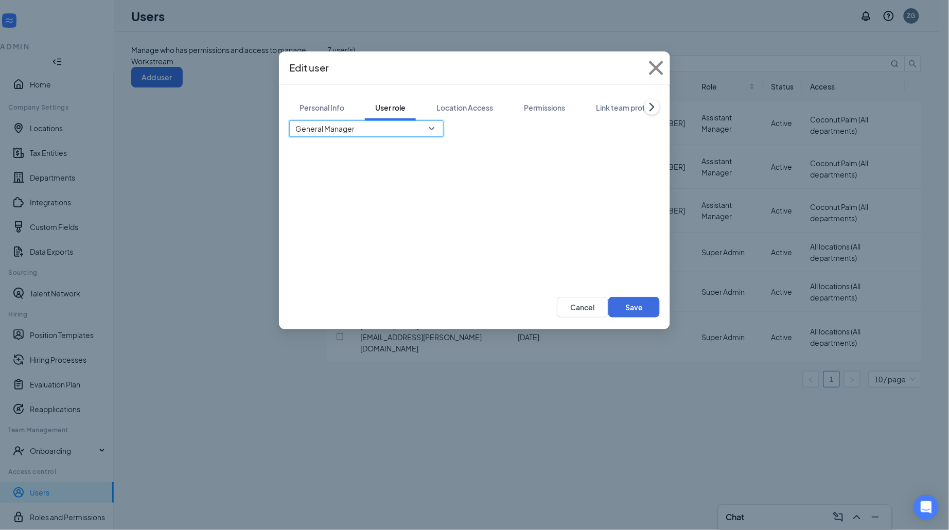
click at [562, 251] on div "67265 General Manager 67264 67265 67266 Super Admin District Manager General Ma…" at bounding box center [474, 197] width 370 height 154
click at [644, 315] on button "Save" at bounding box center [633, 307] width 51 height 21
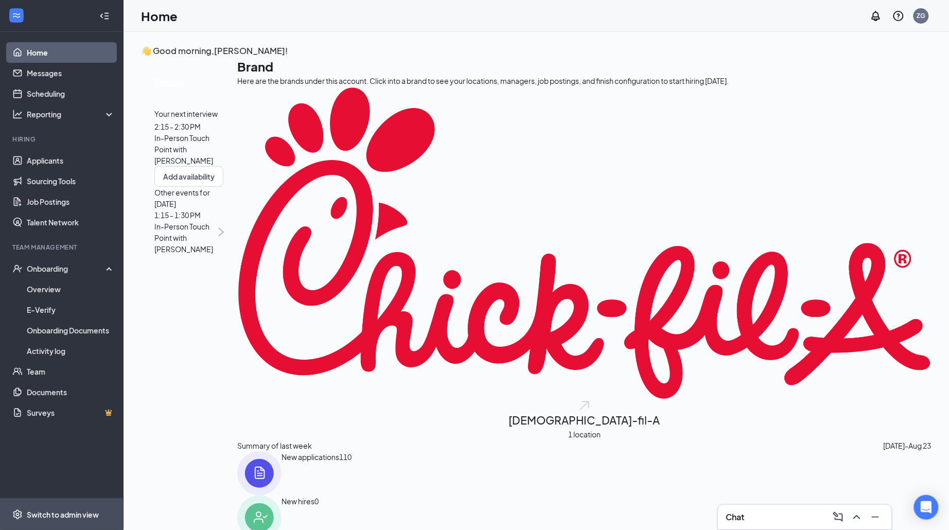
click at [76, 514] on div "Switch to admin view" at bounding box center [63, 514] width 72 height 10
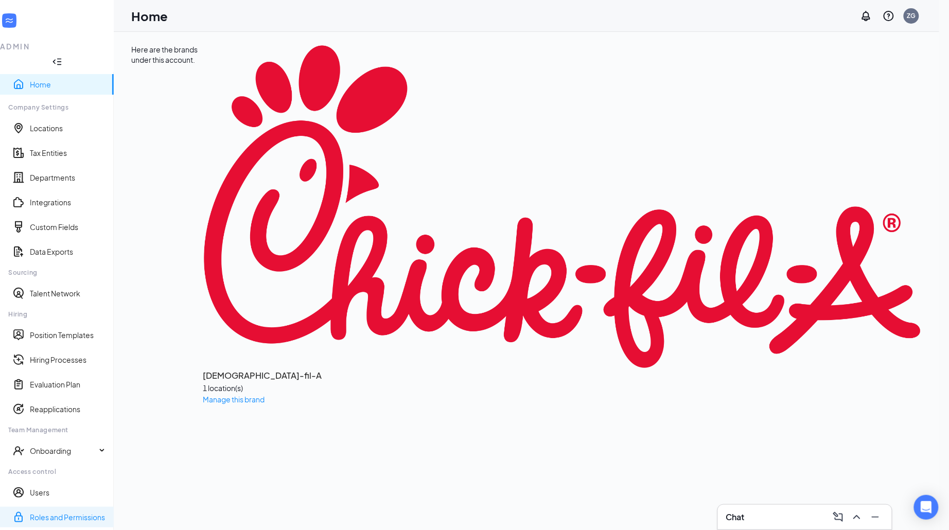
click at [33, 512] on link "Roles and Permissions" at bounding box center [68, 517] width 76 height 10
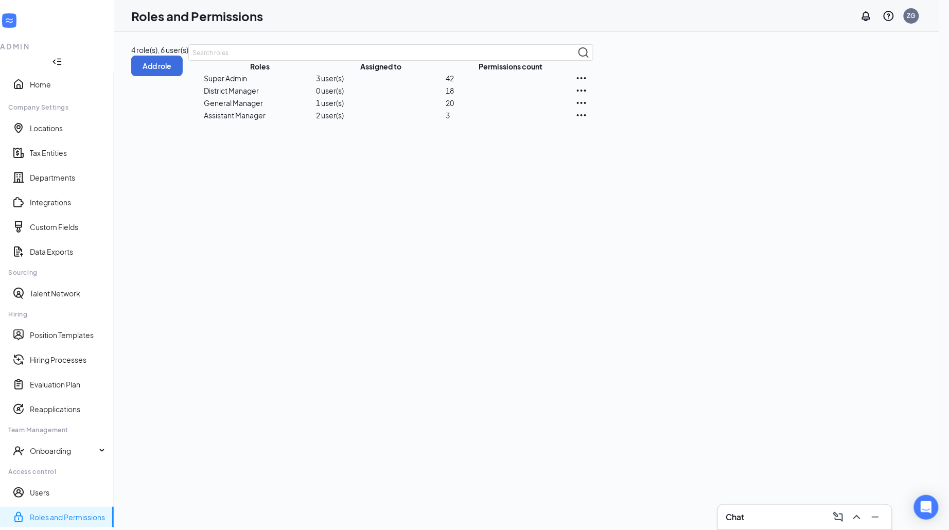
click at [575, 109] on td "20" at bounding box center [511, 103] width 130 height 12
click at [588, 109] on icon "Ellipses" at bounding box center [581, 103] width 12 height 12
click at [855, 220] on p "Edit" at bounding box center [859, 224] width 86 height 11
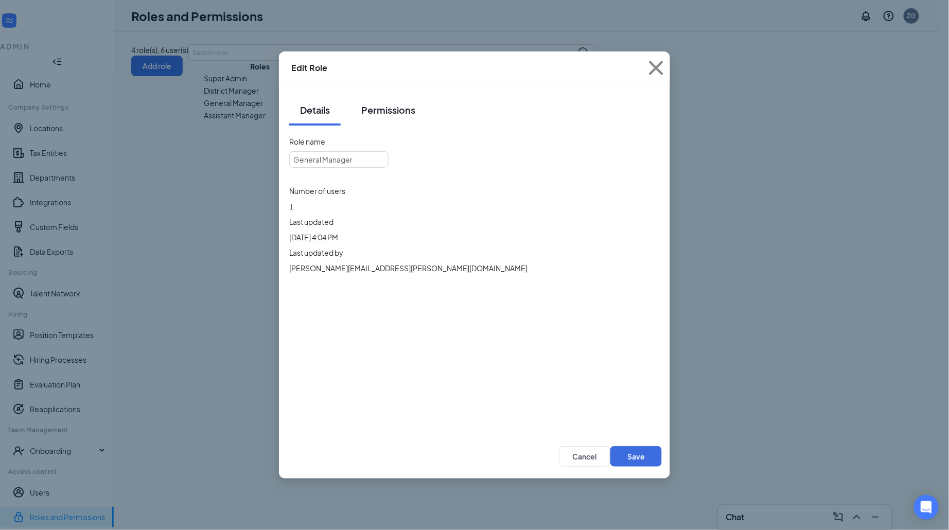
click at [390, 107] on div "Permissions" at bounding box center [388, 109] width 54 height 13
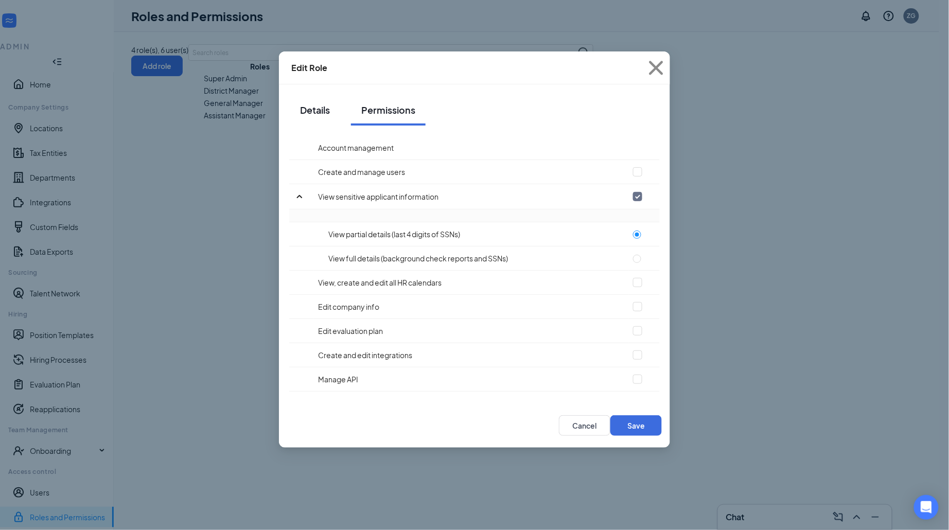
click at [317, 107] on div "Details" at bounding box center [314, 109] width 31 height 13
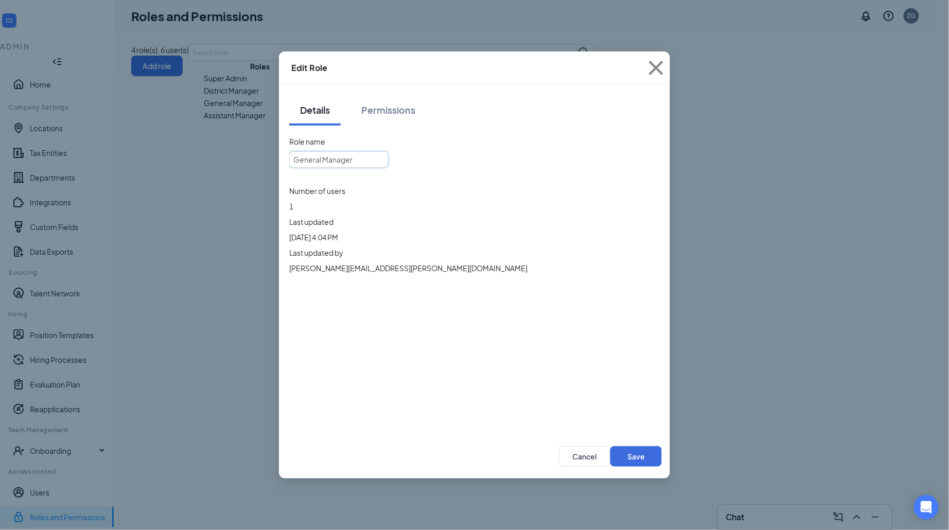
click at [388, 151] on input "General Manager" at bounding box center [338, 159] width 99 height 16
type input "Talent Director"
click at [373, 104] on div "Permissions" at bounding box center [388, 109] width 54 height 13
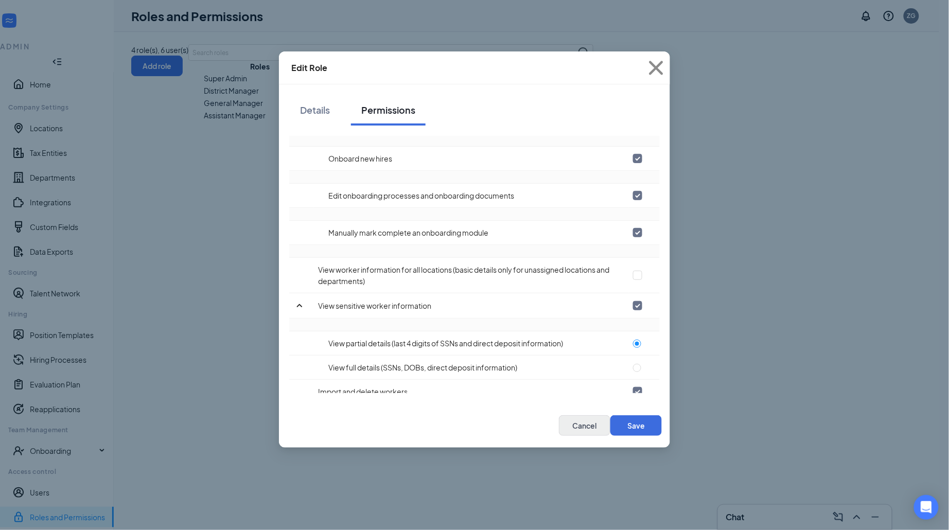
click at [577, 426] on button "Cancel" at bounding box center [584, 425] width 51 height 21
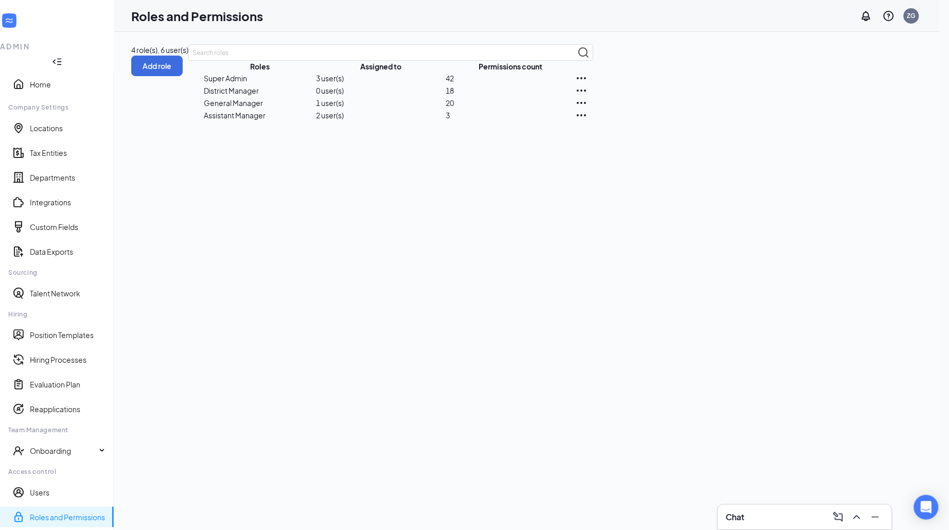
click at [588, 97] on icon "Ellipses" at bounding box center [581, 90] width 12 height 12
click at [866, 205] on p "Edit" at bounding box center [859, 202] width 86 height 11
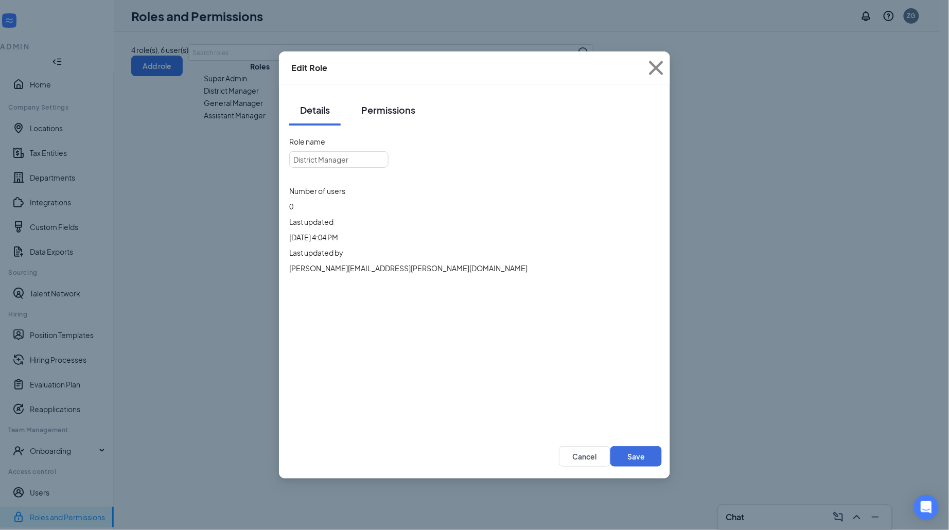
click at [389, 118] on button "Permissions" at bounding box center [388, 110] width 75 height 31
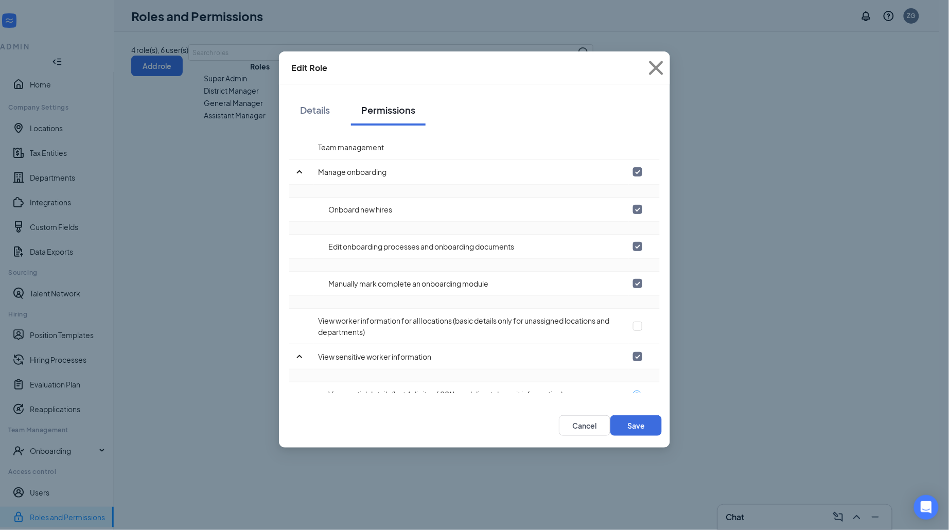
scroll to position [722, 0]
checkbox input "true"
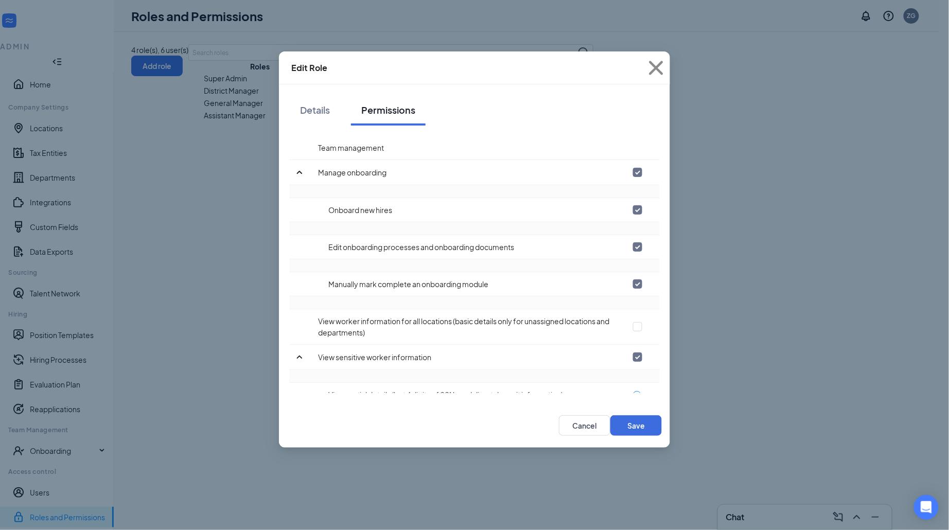
checkbox input "true"
click at [636, 419] on button "Save" at bounding box center [635, 425] width 51 height 21
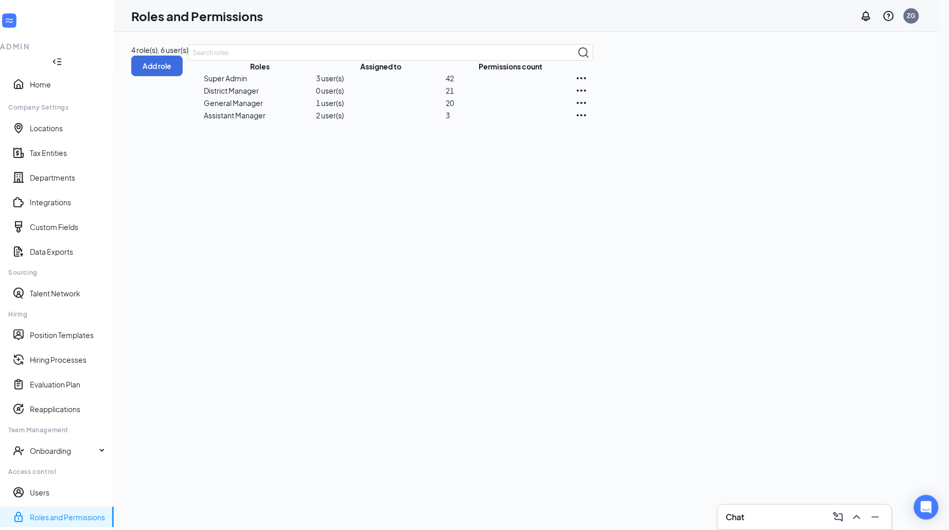
click at [586, 92] on icon "Ellipses" at bounding box center [581, 91] width 9 height 2
click at [851, 194] on div "Edit" at bounding box center [858, 201] width 103 height 23
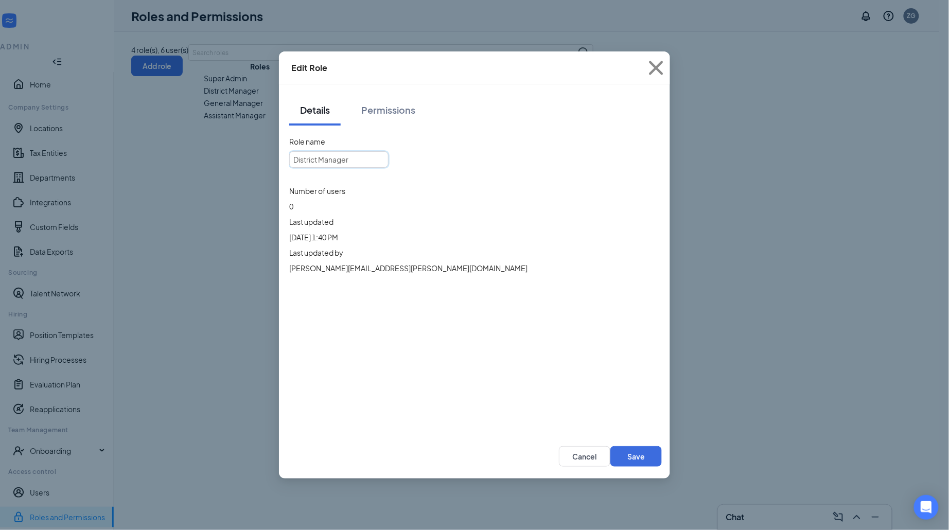
click at [388, 151] on input "District Manager" at bounding box center [338, 159] width 99 height 16
type input "Talent Director"
click at [636, 454] on button "Save" at bounding box center [635, 456] width 51 height 21
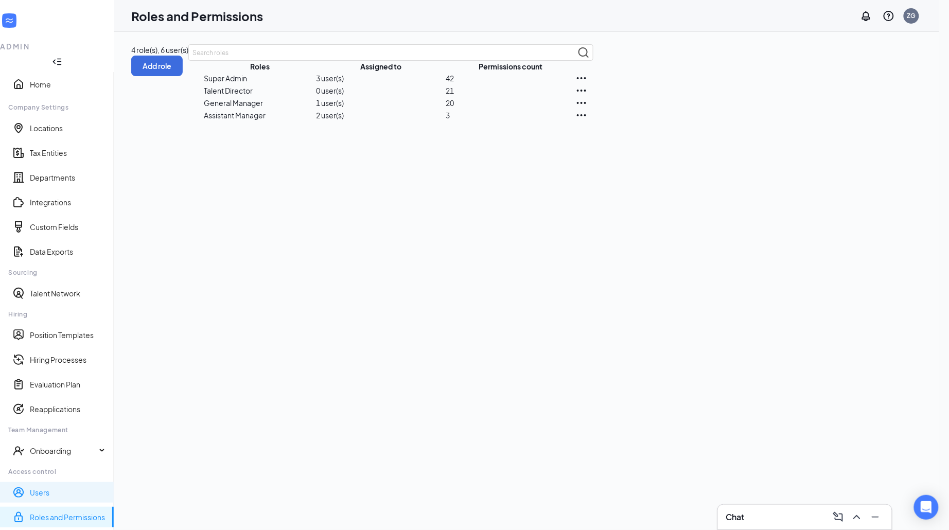
click at [72, 487] on link "Users" at bounding box center [68, 492] width 76 height 10
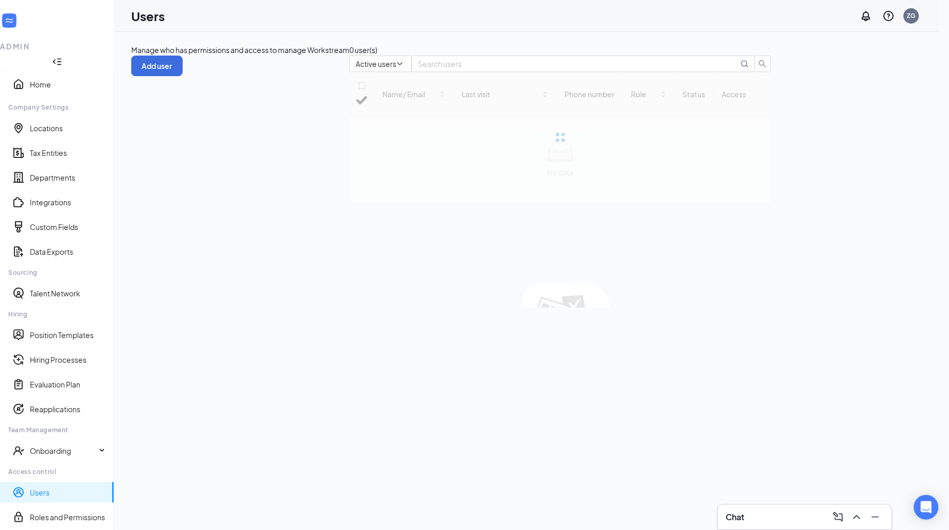
checkbox input "false"
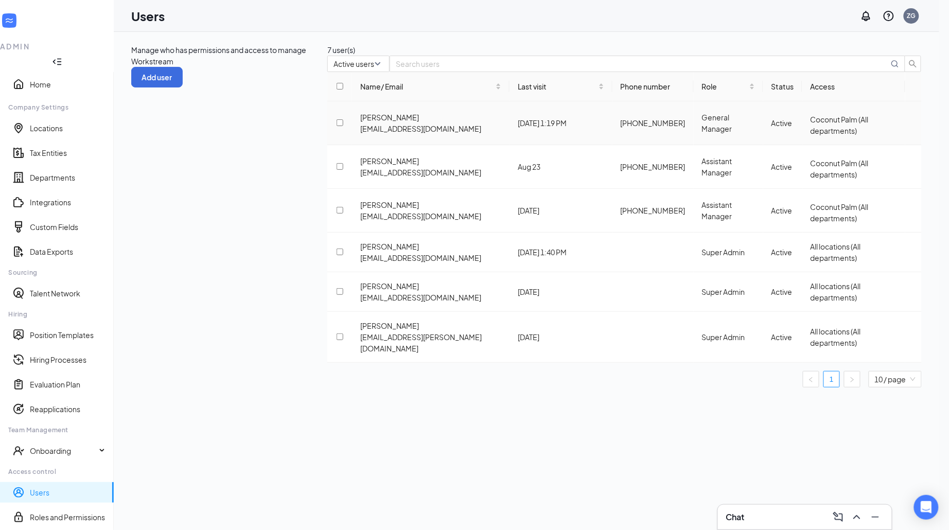
click at [913, 123] on icon "ActionsIcon" at bounding box center [913, 123] width 0 height 0
drag, startPoint x: 852, startPoint y: 159, endPoint x: 849, endPoint y: 170, distance: 11.1
click at [849, 170] on ul "Edit user Reset password Disable" at bounding box center [871, 185] width 80 height 54
click at [849, 170] on span "Edit user" at bounding box center [851, 168] width 29 height 9
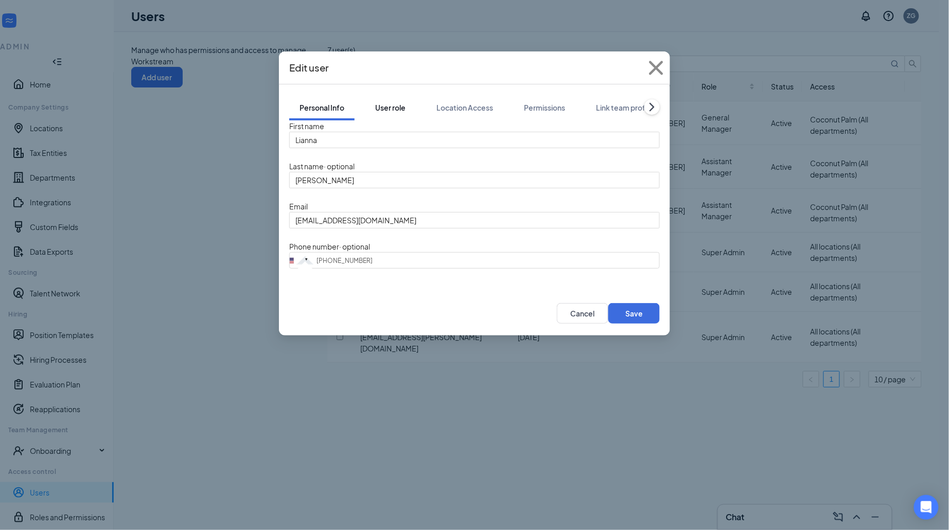
click at [397, 102] on button "User role" at bounding box center [390, 108] width 51 height 26
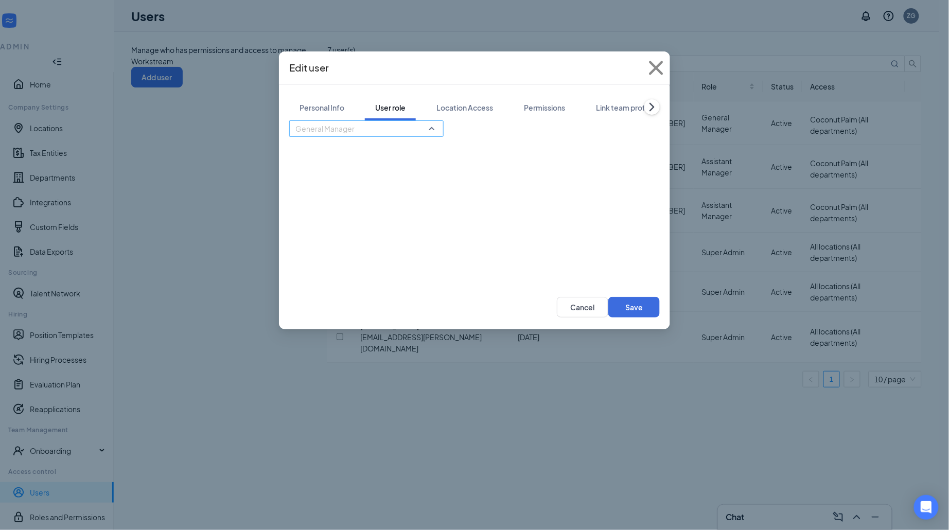
click at [380, 126] on span "General Manager" at bounding box center [361, 135] width 133 height 28
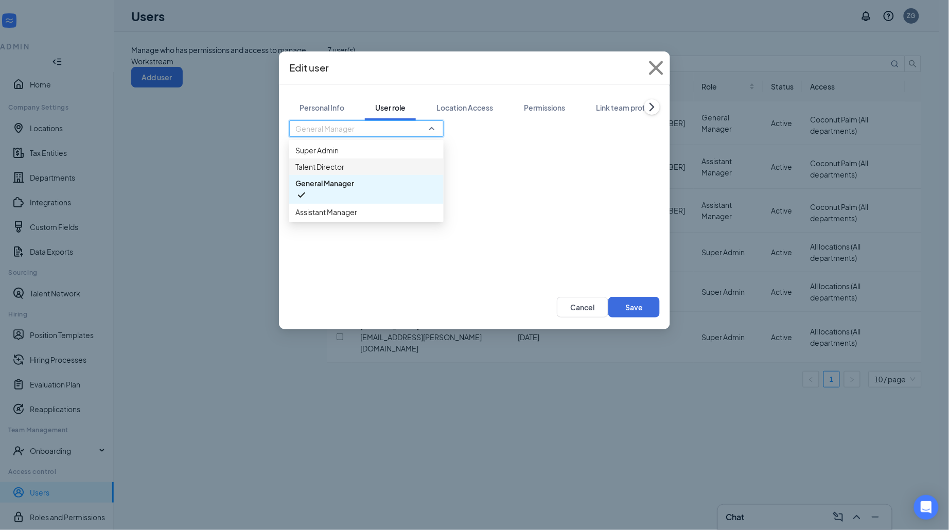
click at [347, 172] on span "Talent Director" at bounding box center [366, 166] width 142 height 11
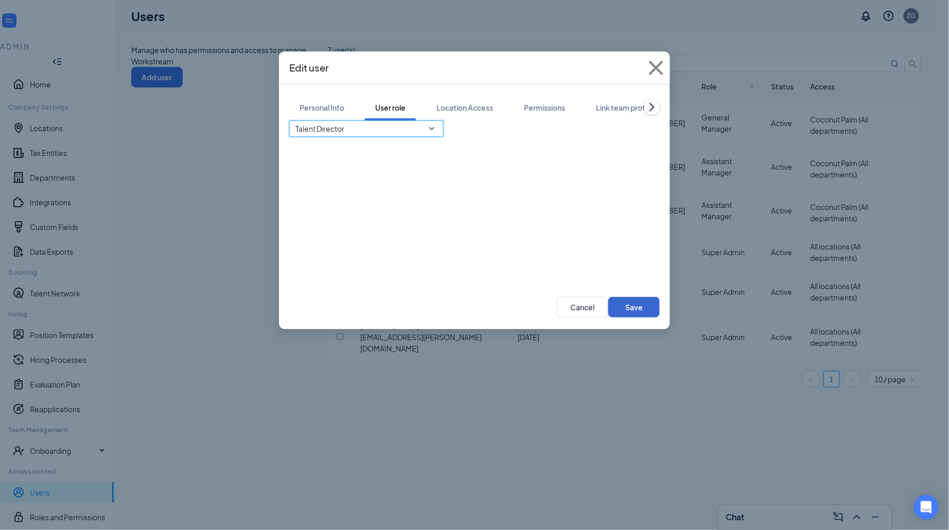
click at [637, 313] on button "Save" at bounding box center [633, 307] width 51 height 21
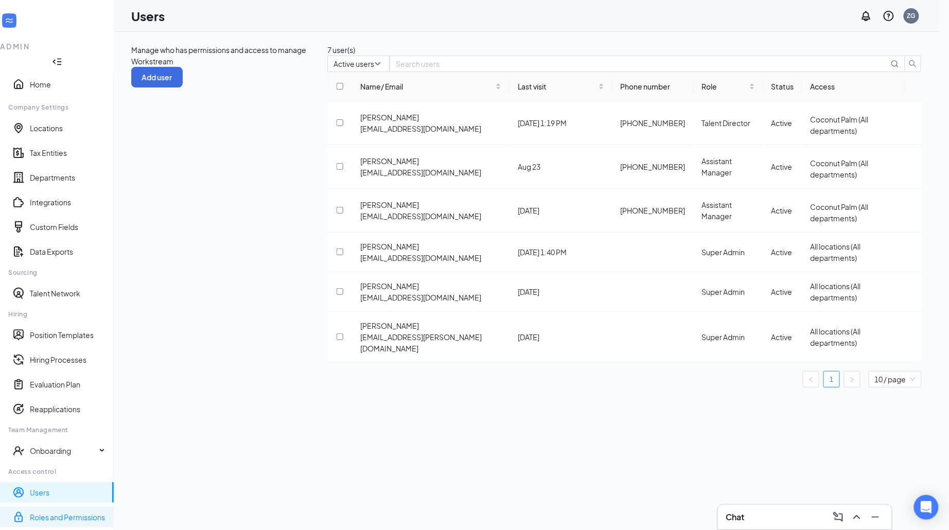
click at [76, 512] on link "Roles and Permissions" at bounding box center [68, 517] width 76 height 10
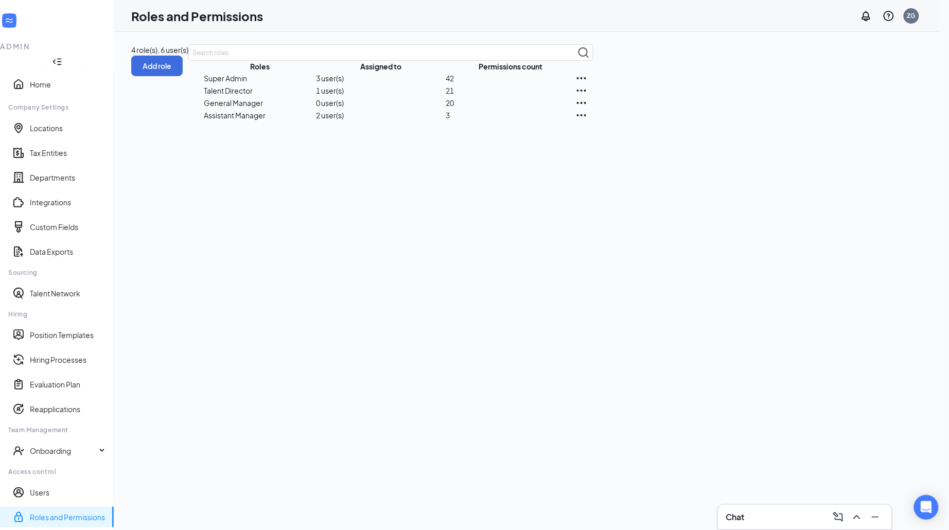
click at [593, 121] on div at bounding box center [584, 115] width 18 height 12
click at [588, 121] on icon "Ellipses" at bounding box center [581, 115] width 12 height 12
click at [843, 242] on p "Edit" at bounding box center [859, 247] width 86 height 11
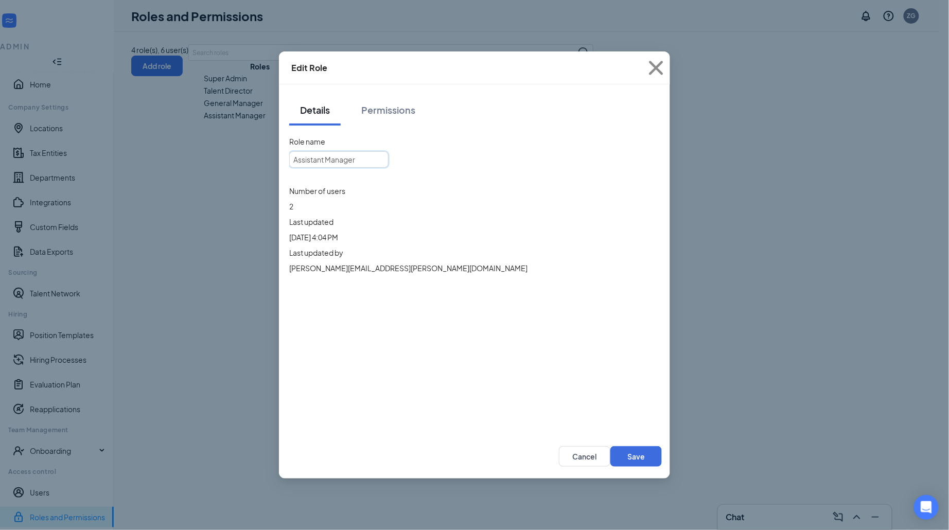
click at [388, 155] on input "Assistant Manager" at bounding box center [338, 159] width 99 height 16
type input "Interviewer"
click at [625, 447] on button "Save" at bounding box center [635, 456] width 51 height 21
click at [378, 108] on div "Permissions" at bounding box center [388, 109] width 54 height 13
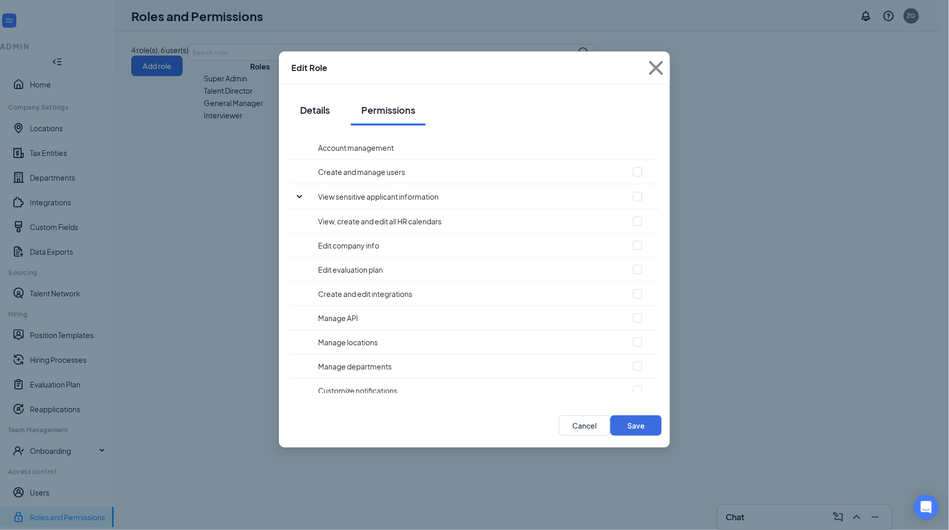
click at [322, 105] on div "Details" at bounding box center [314, 109] width 31 height 13
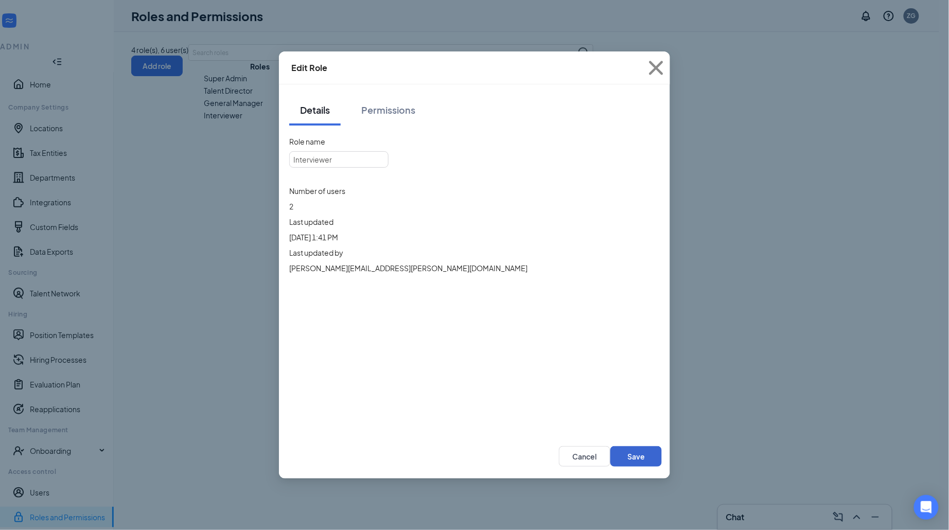
click at [636, 455] on button "Save" at bounding box center [635, 456] width 51 height 21
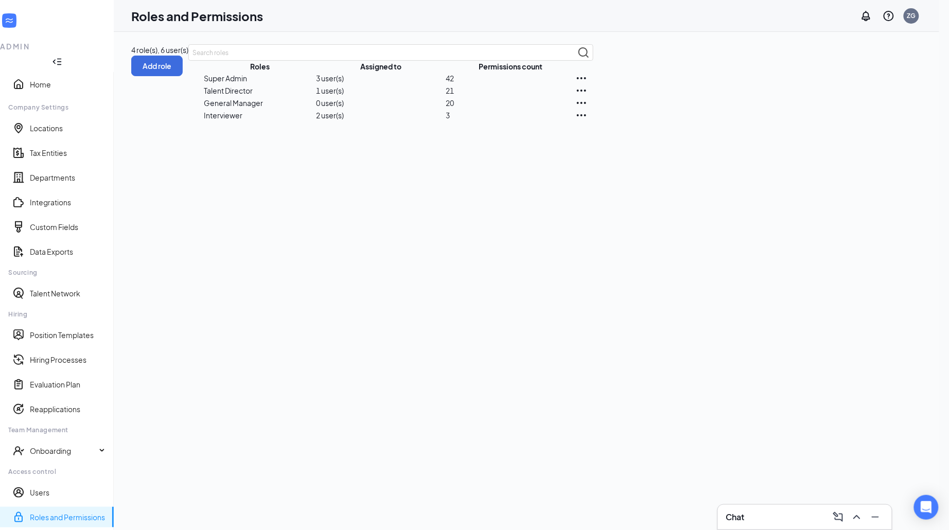
click at [715, 1] on div "Roles and Permissions ZG" at bounding box center [526, 16] width 825 height 32
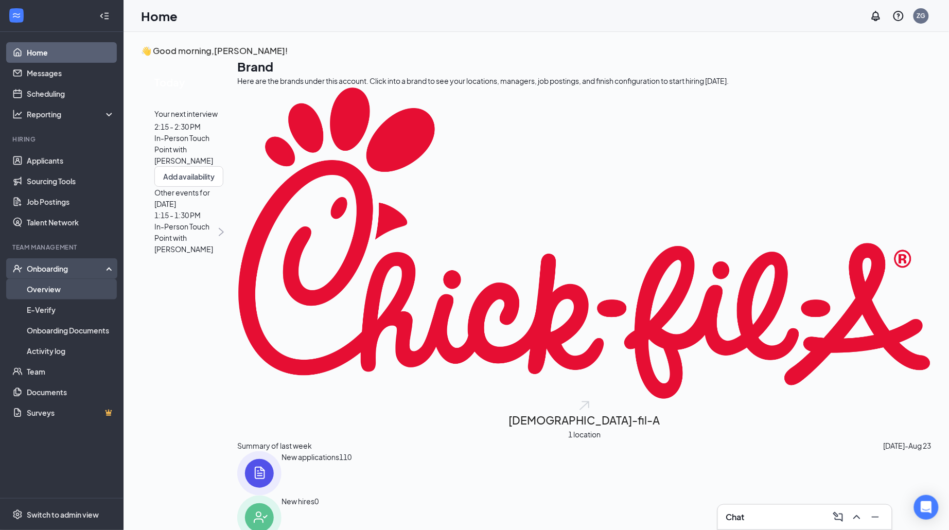
click at [73, 292] on link "Overview" at bounding box center [71, 289] width 88 height 21
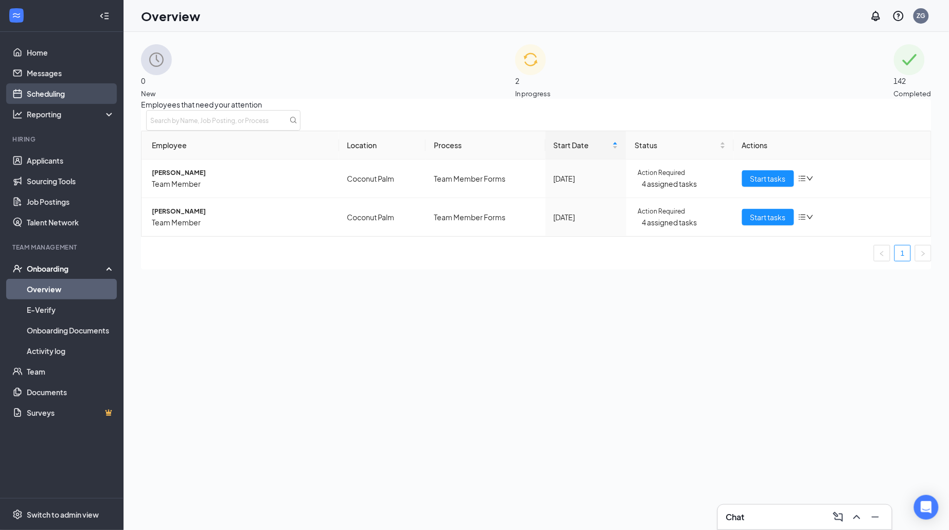
click at [59, 90] on link "Scheduling" at bounding box center [71, 93] width 88 height 21
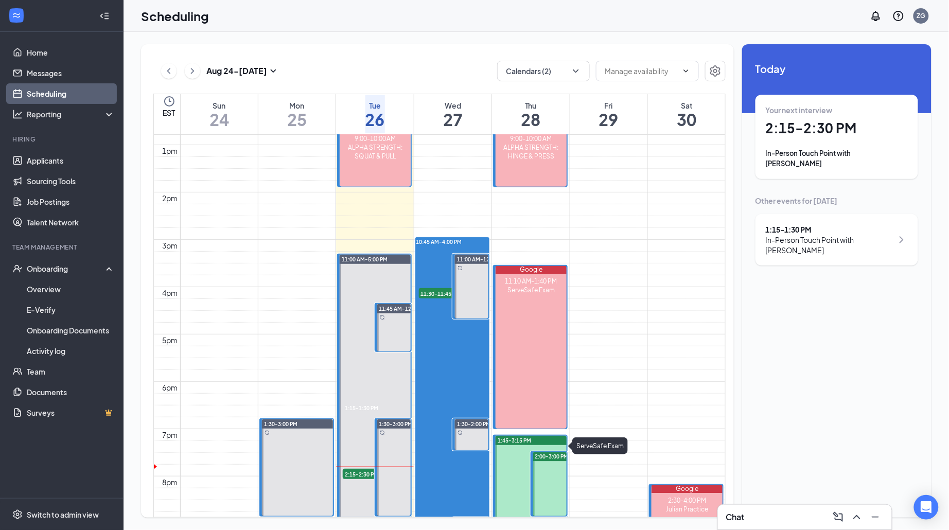
scroll to position [610, 0]
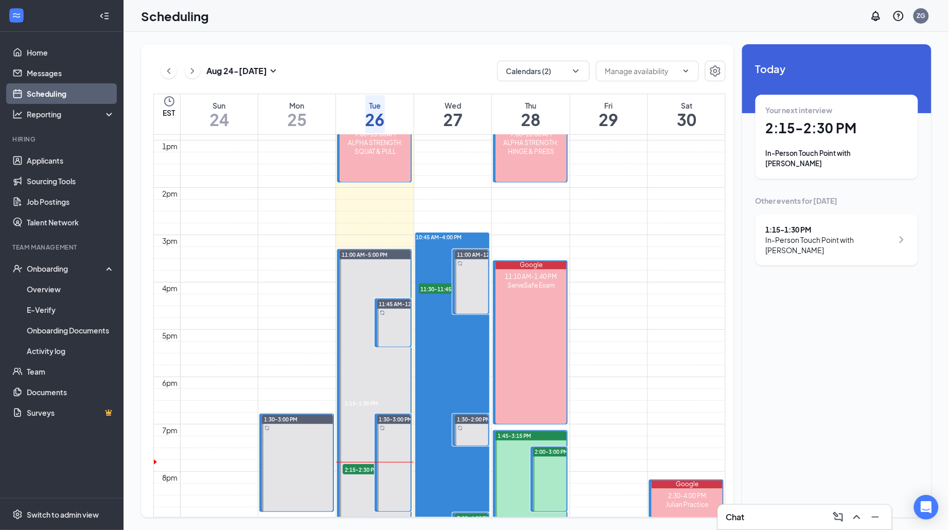
click at [194, 67] on icon "ChevronRight" at bounding box center [192, 71] width 10 height 12
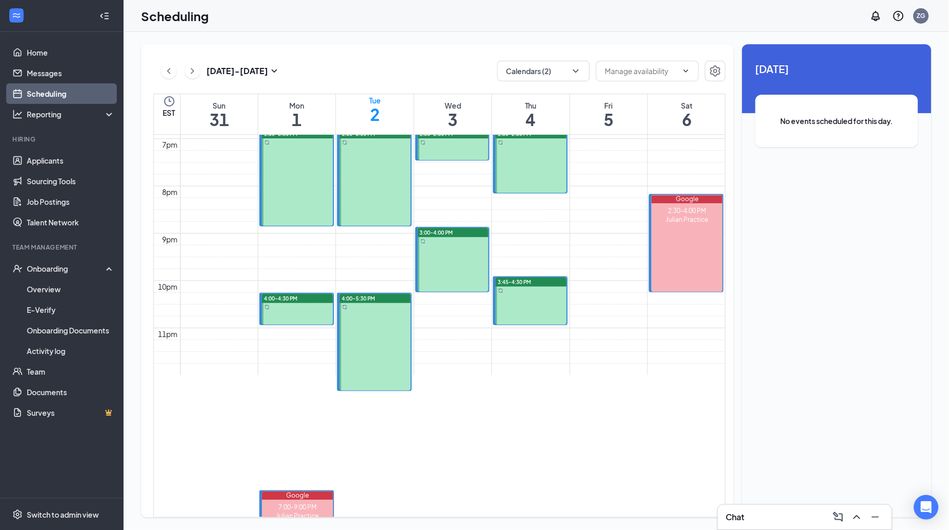
scroll to position [923, 0]
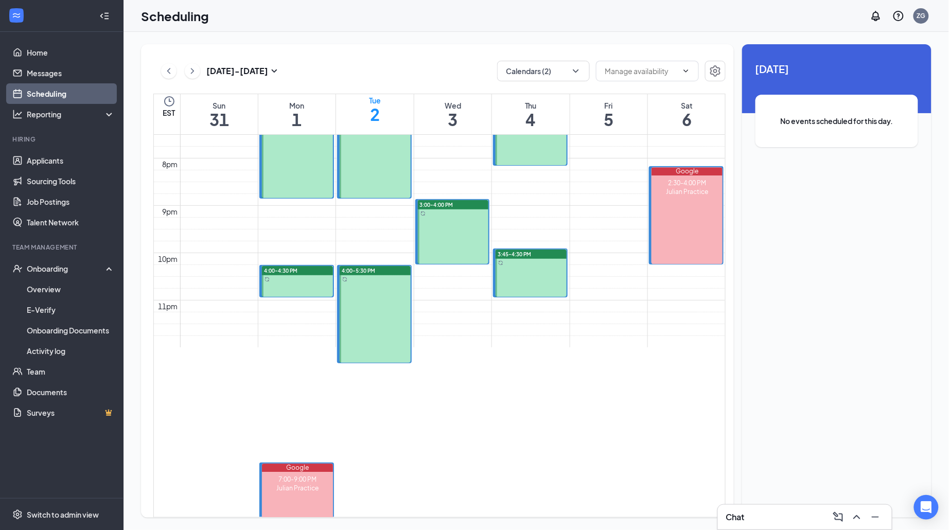
click at [359, 301] on div at bounding box center [375, 314] width 71 height 97
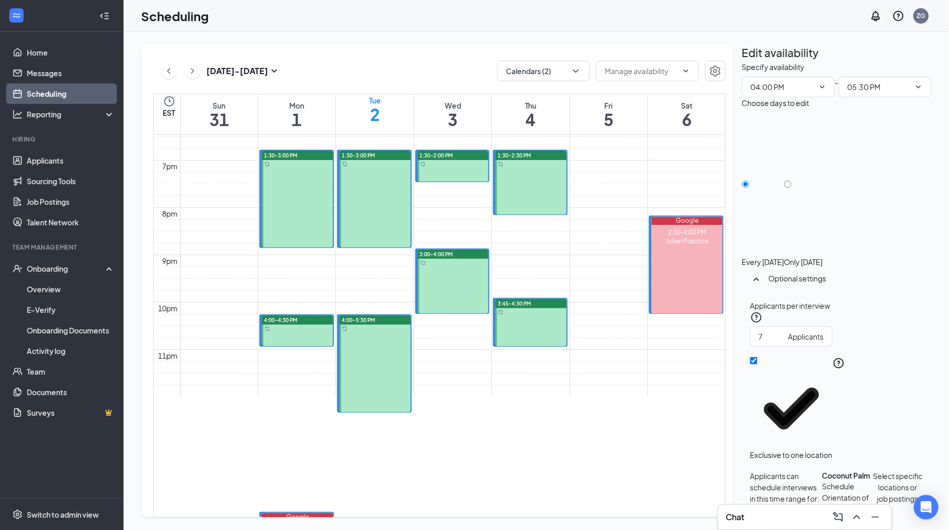
scroll to position [845, 0]
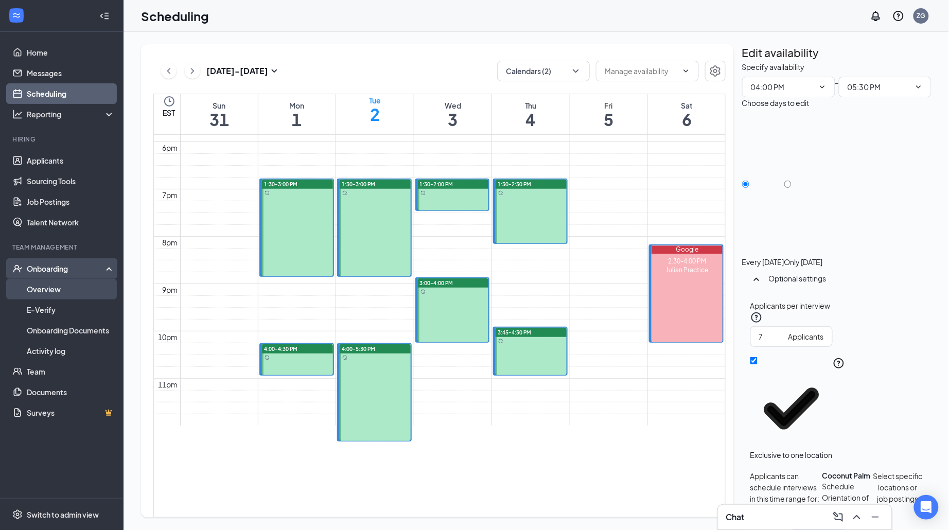
click at [65, 295] on link "Overview" at bounding box center [71, 289] width 88 height 21
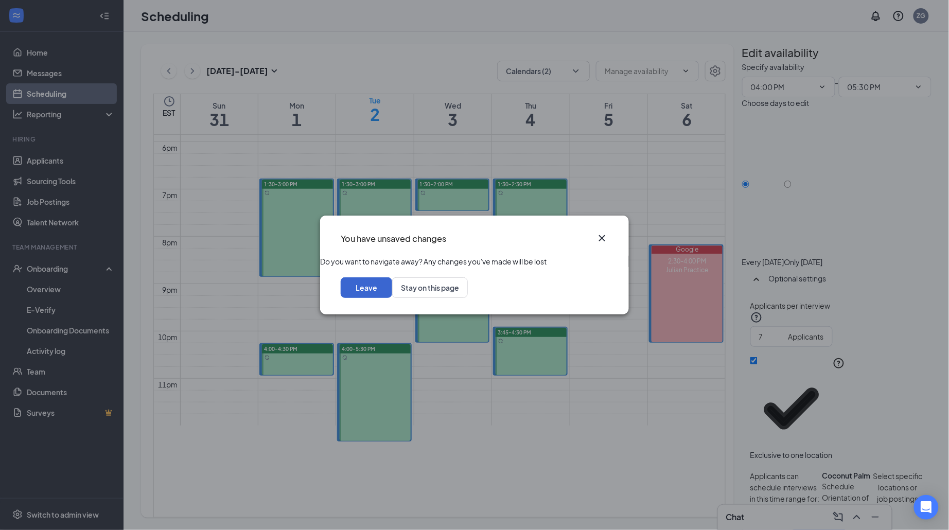
click at [392, 298] on button "Leave" at bounding box center [366, 287] width 51 height 21
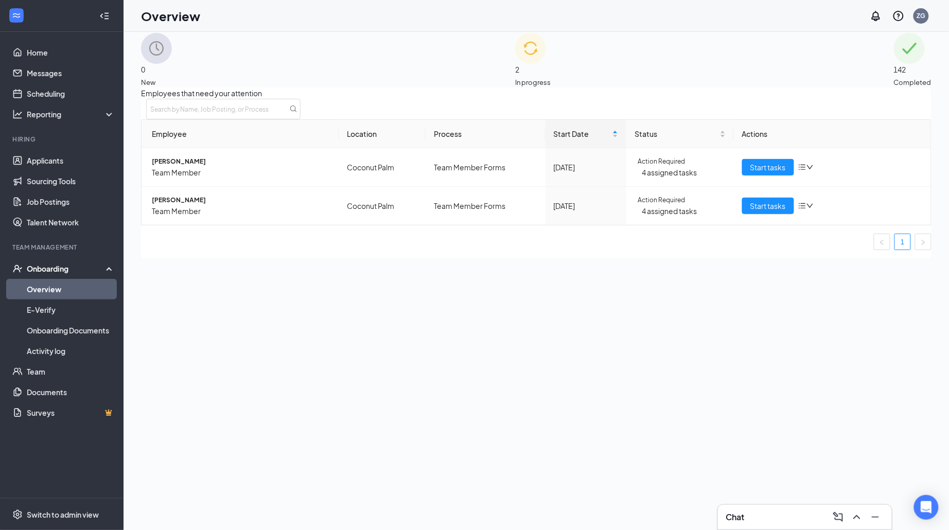
scroll to position [9, 0]
click at [770, 175] on span "Start tasks" at bounding box center [768, 169] width 36 height 11
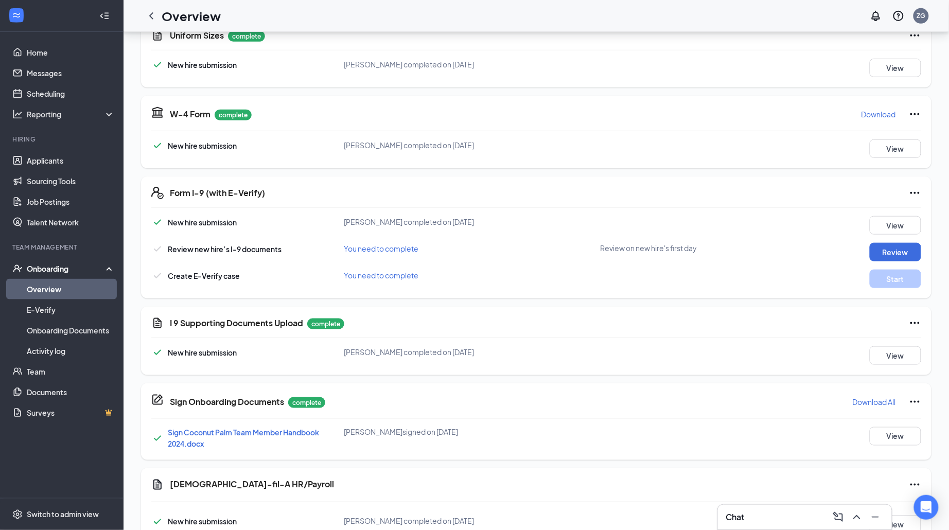
scroll to position [250, 0]
click at [907, 247] on button "Review" at bounding box center [895, 252] width 51 height 19
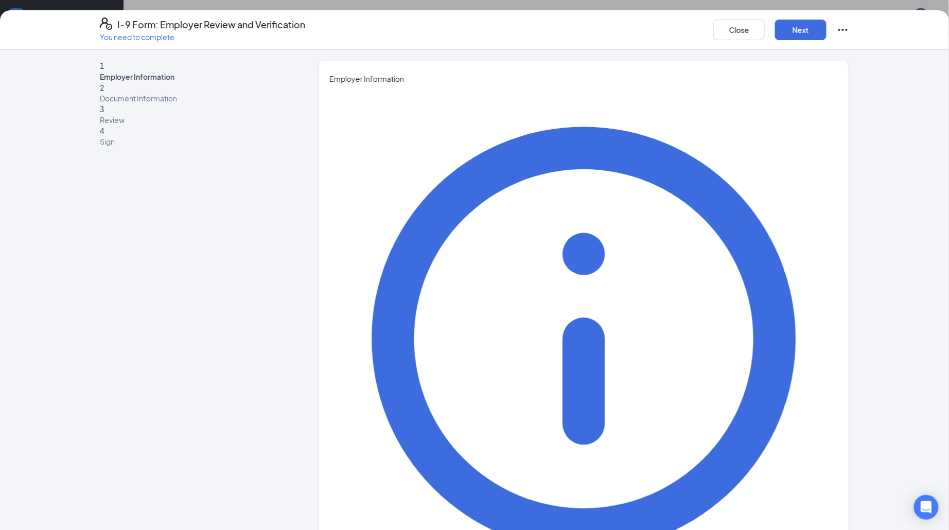
type input "Zack"
type input "Griggs"
type input "f"
type input "o"
type input "Operating Partner"
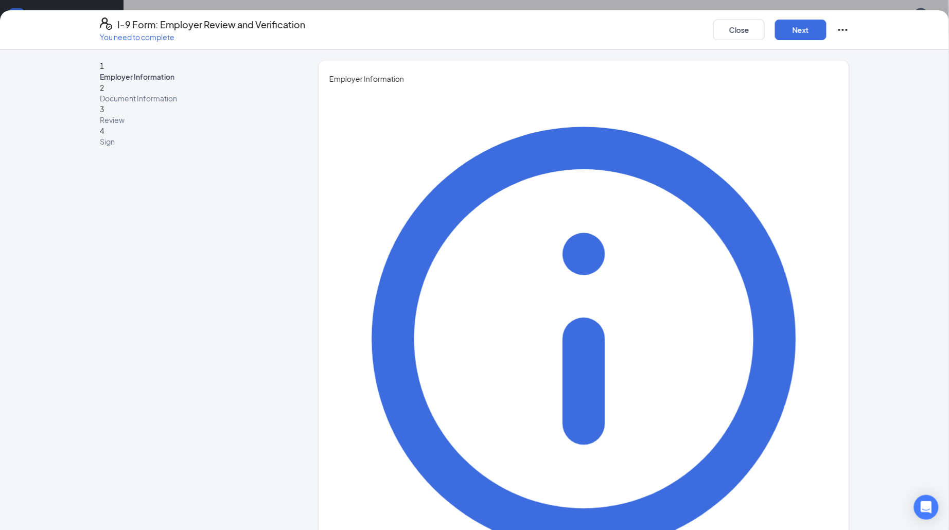
type input "zackgriggscfa@gmail.com"
type input "8145727617"
click at [800, 25] on button "Next" at bounding box center [800, 30] width 51 height 21
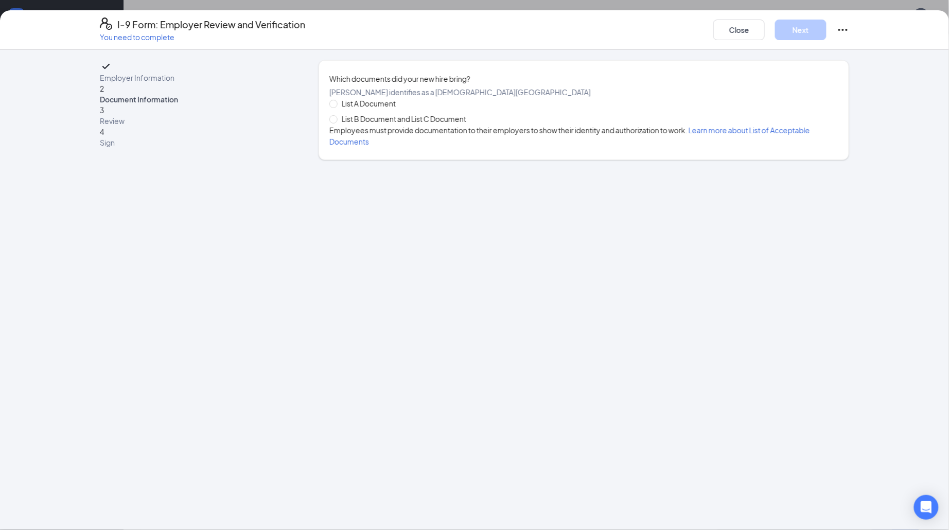
click at [390, 109] on span "List A Document" at bounding box center [369, 103] width 62 height 11
click at [337, 107] on input "List A Document" at bounding box center [332, 103] width 7 height 7
radio input "true"
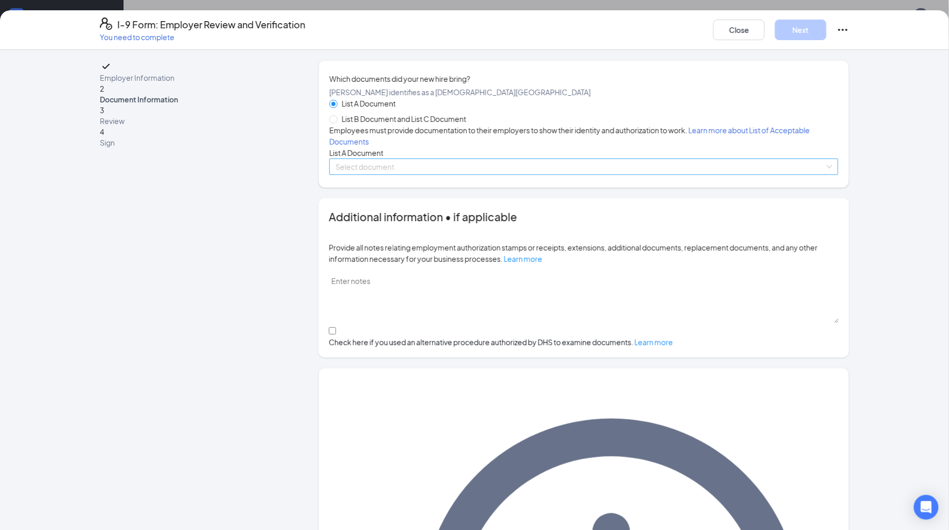
click at [455, 174] on input "search" at bounding box center [579, 166] width 489 height 15
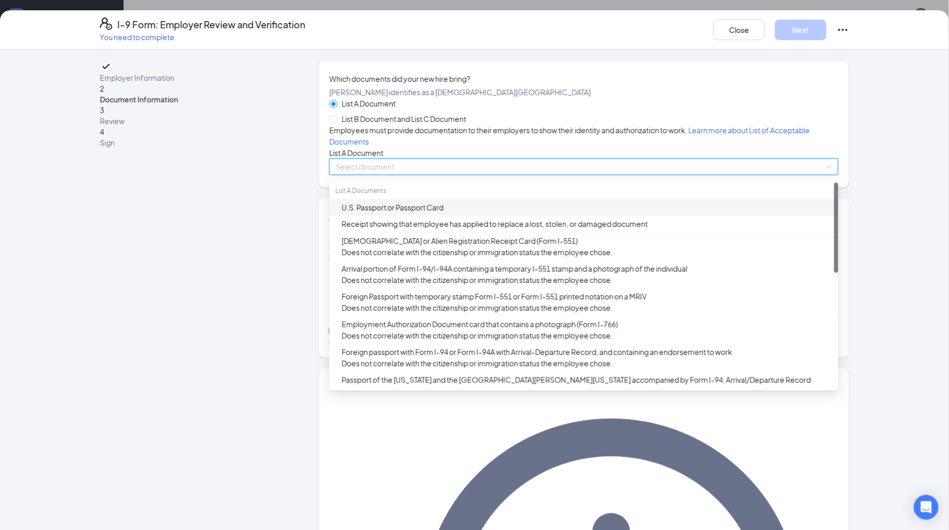
click at [439, 216] on div "U.S. Passport or Passport Card" at bounding box center [583, 207] width 509 height 16
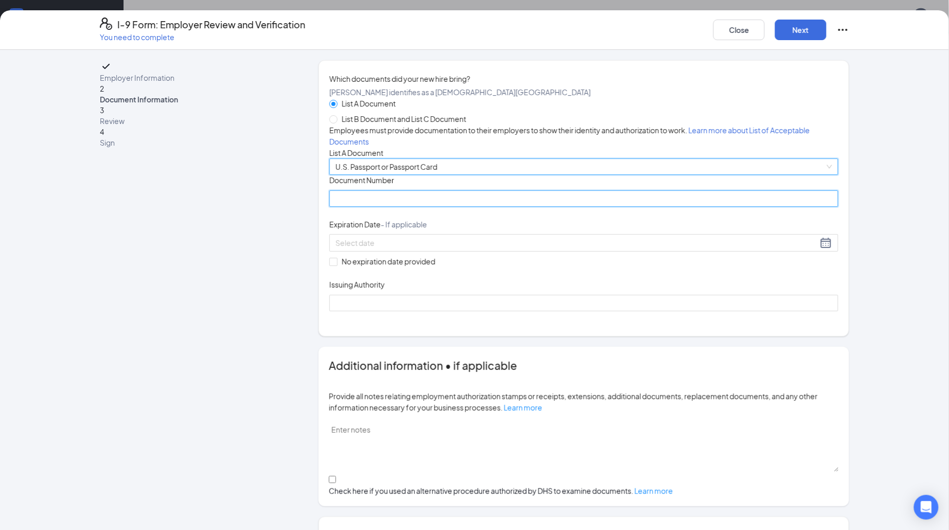
click at [413, 207] on input "Document Number" at bounding box center [583, 198] width 509 height 16
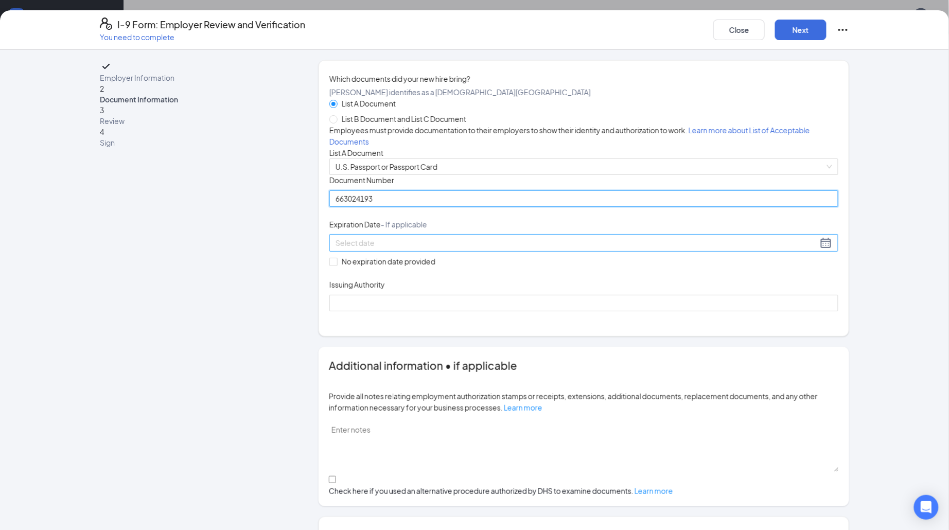
type input "663024193"
click at [447, 249] on input at bounding box center [576, 242] width 482 height 11
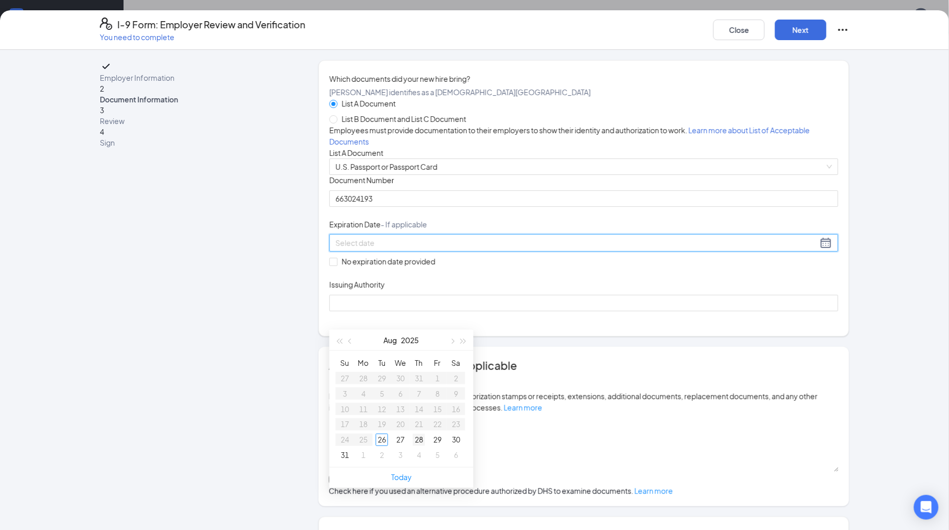
type input "08/28/2025"
click at [449, 342] on button "button" at bounding box center [451, 340] width 11 height 21
type input "10/03/2025"
click at [454, 334] on button "button" at bounding box center [451, 340] width 11 height 21
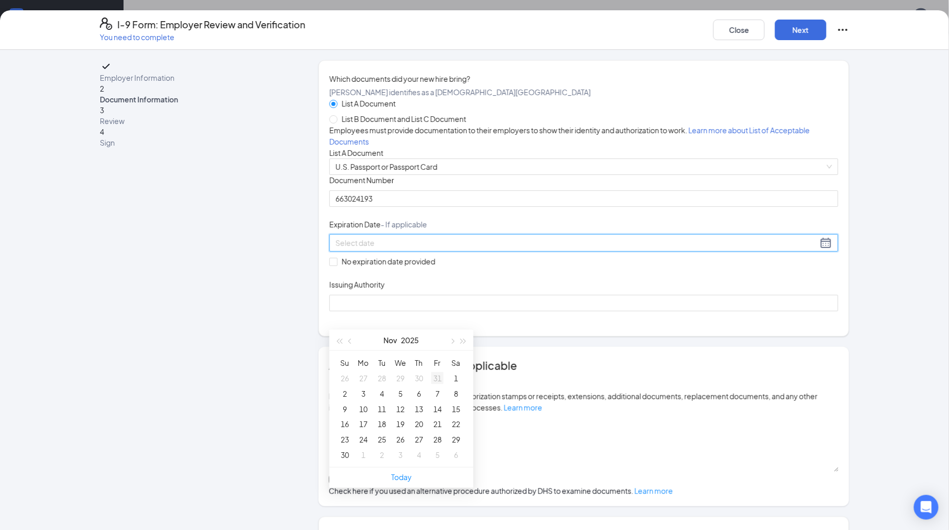
type input "10/31/2025"
type input "11/07/2025"
type input "11/14/2025"
type input "11/20/2025"
type input "11/27/2025"
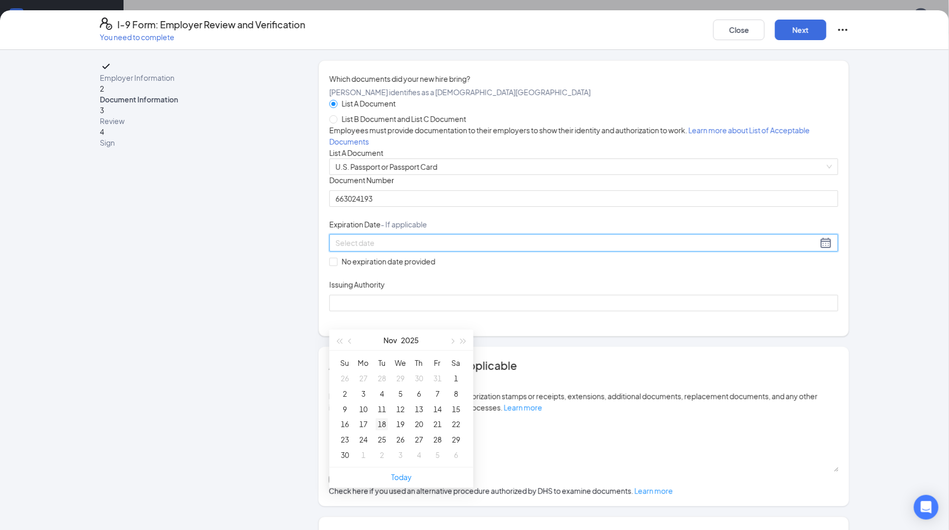
type input "11/26/2025"
type input "11/18/2025"
click at [379, 421] on div "18" at bounding box center [382, 424] width 12 height 12
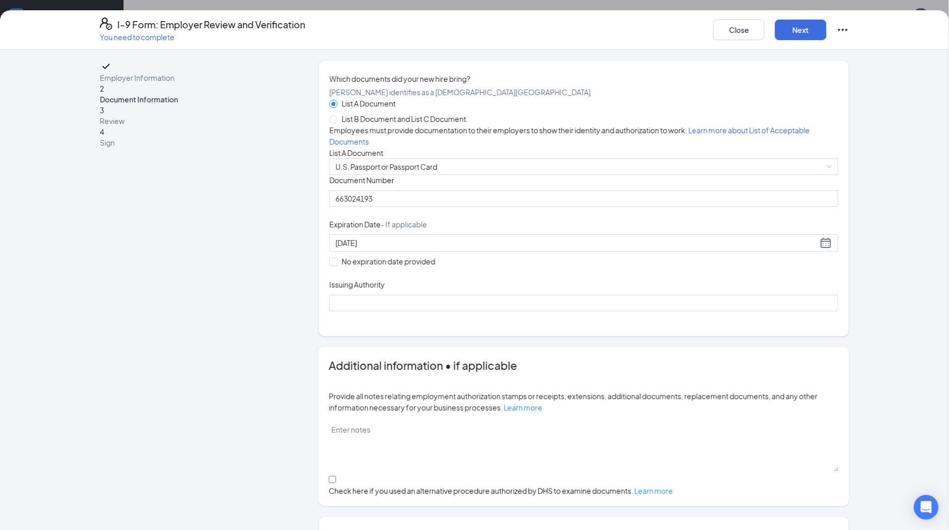
click at [554, 311] on div "Document Title U.S. Passport or Passport Card Document Number 663024193 Expirat…" at bounding box center [583, 243] width 509 height 136
click at [446, 323] on div "Which documents did your new hire bring? camila moreno identifies as a citizen …" at bounding box center [583, 198] width 509 height 250
click at [466, 311] on input "Issuing Authority" at bounding box center [583, 303] width 509 height 16
type input "United States Government"
click at [702, 311] on div "Document Title U.S. Passport or Passport Card Document Number 663024193 Expirat…" at bounding box center [583, 243] width 509 height 136
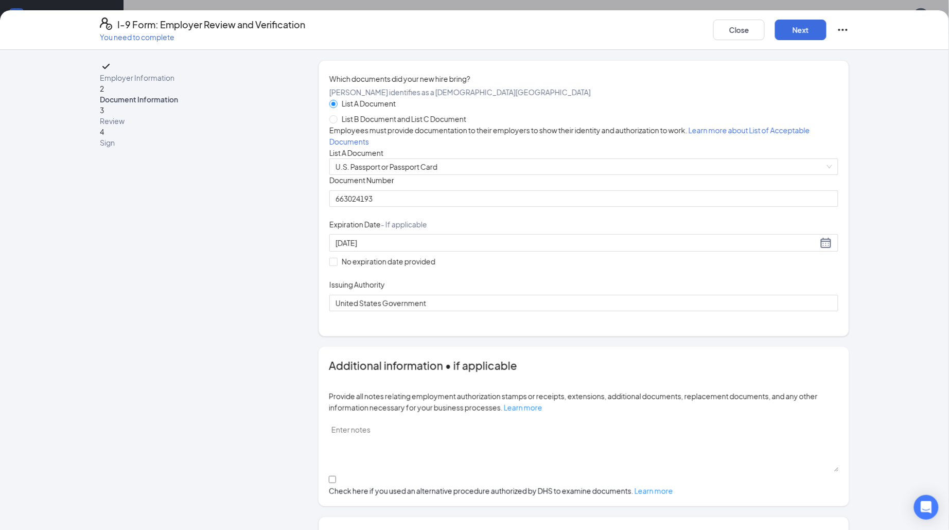
click at [685, 297] on div "Document Title U.S. Passport or Passport Card Document Number 663024193 Expirat…" at bounding box center [583, 243] width 509 height 136
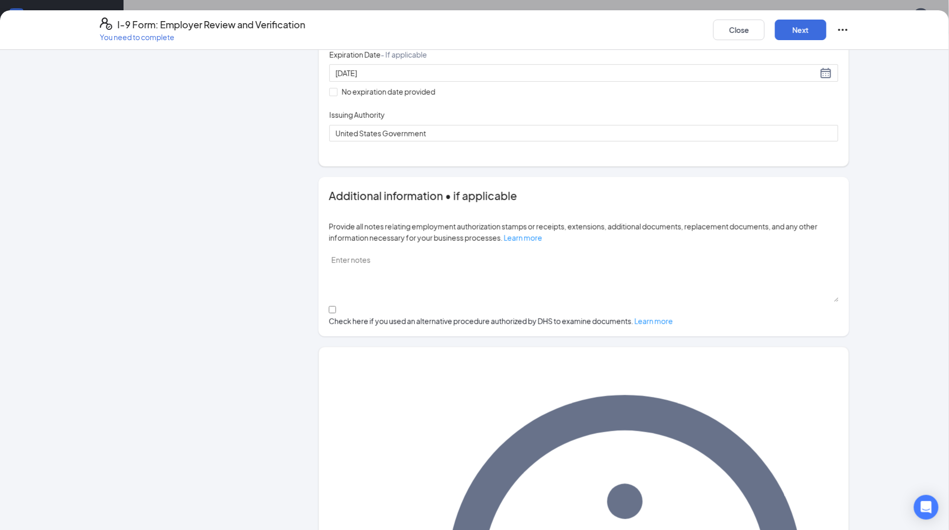
scroll to position [169, 0]
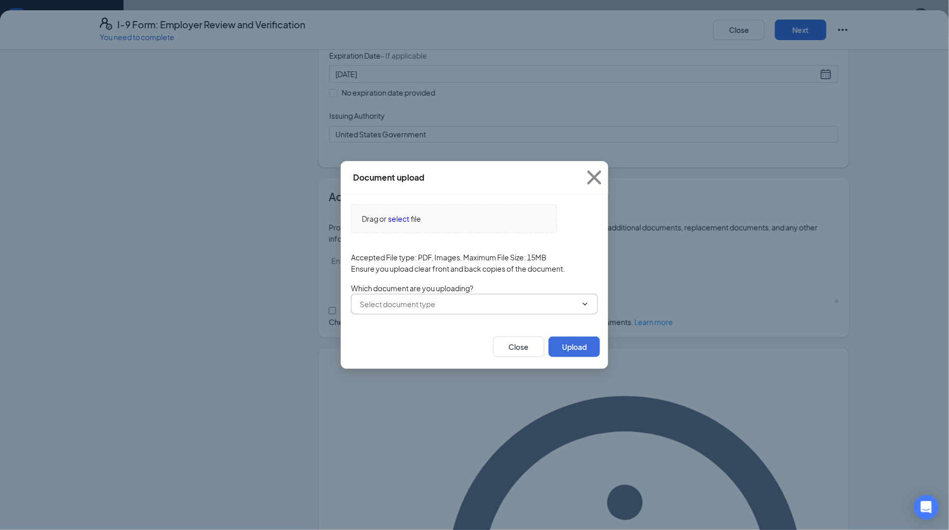
click at [581, 300] on icon "ChevronDown" at bounding box center [585, 304] width 8 height 8
click at [453, 327] on div "U.S. Passport or Passport Card" at bounding box center [402, 322] width 102 height 11
type input "U.S. Passport or Passport Card"
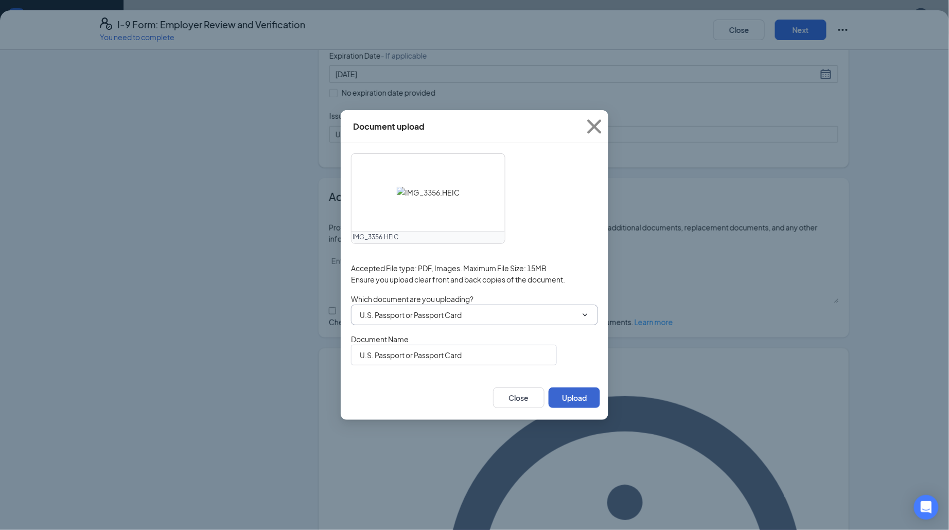
click at [586, 406] on button "Upload" at bounding box center [574, 397] width 51 height 21
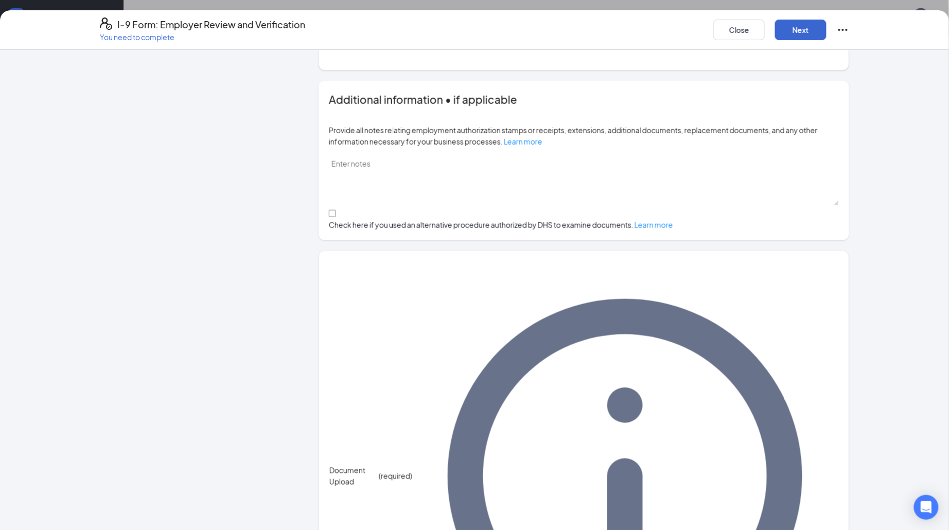
click at [794, 39] on button "Next" at bounding box center [800, 30] width 51 height 21
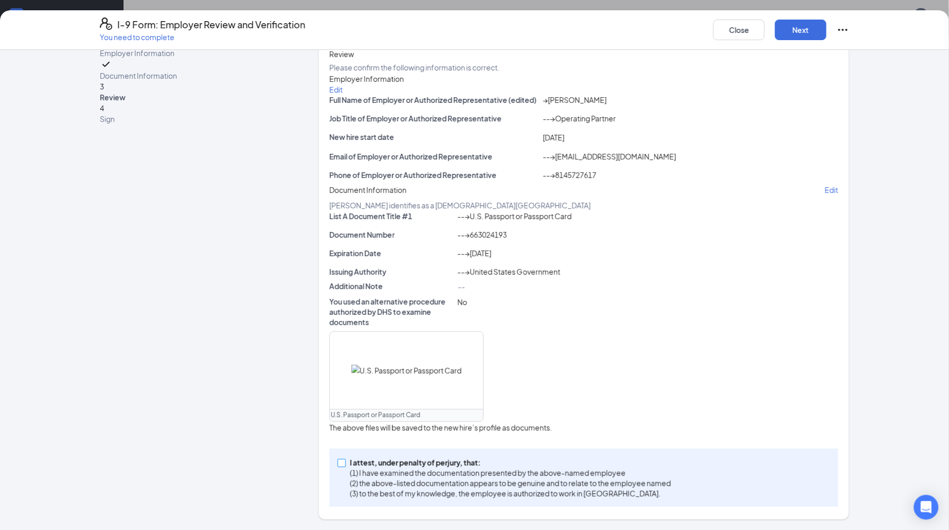
scroll to position [347, 0]
click at [440, 473] on p "(1) I have examined the documentation presented by the above-named employee" at bounding box center [510, 473] width 321 height 10
click at [345, 466] on input "I attest, under penalty of [PERSON_NAME], that: (1) I have examined the documen…" at bounding box center [341, 462] width 7 height 7
checkbox input "true"
click at [798, 46] on div "I-9 Form: Employer Review and Verification You need to complete Close Next" at bounding box center [474, 30] width 949 height 40
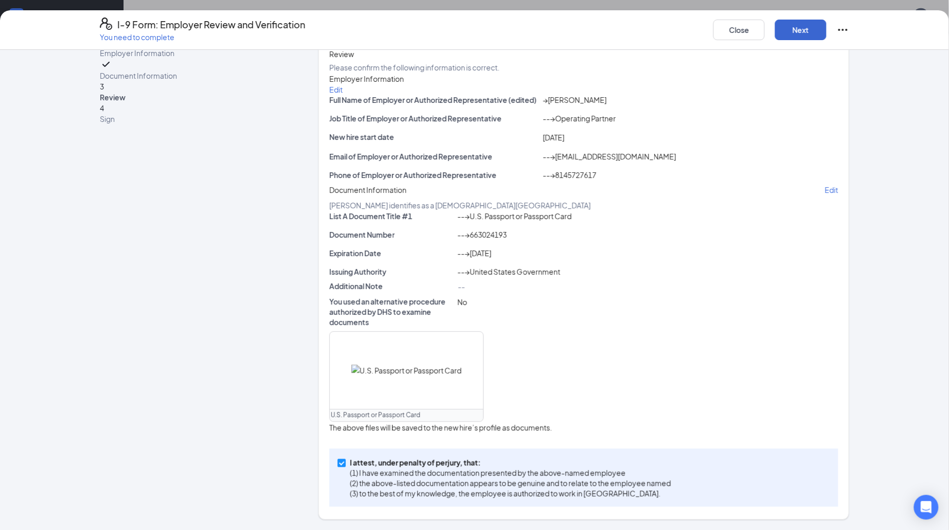
click at [799, 31] on button "Next" at bounding box center [800, 30] width 51 height 21
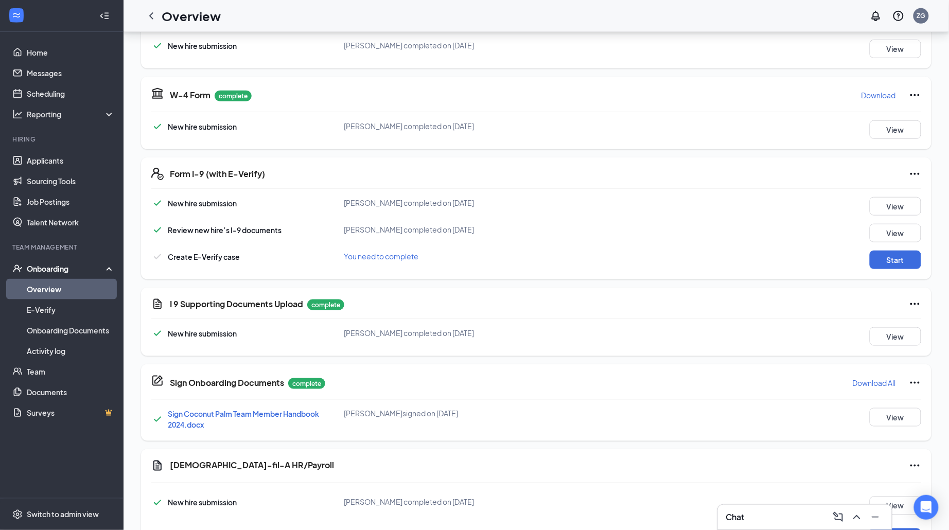
scroll to position [262, 0]
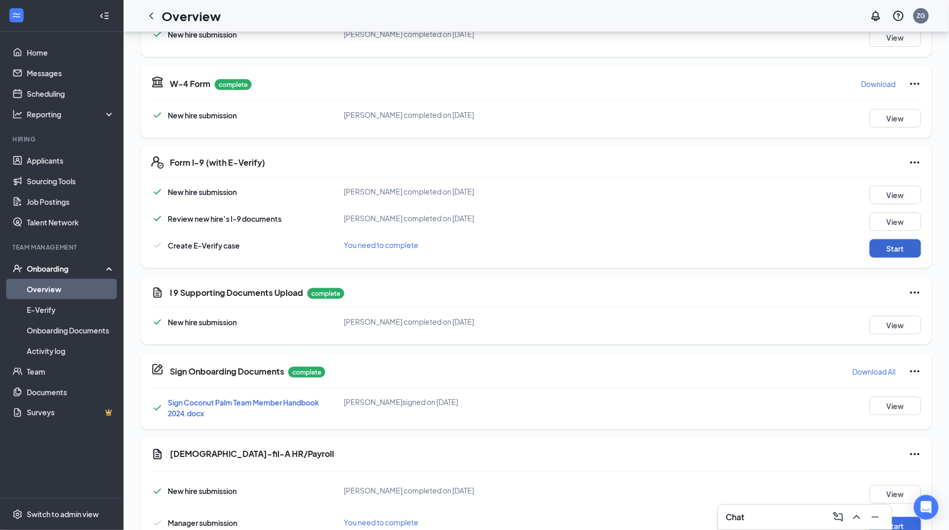
click at [879, 258] on button "Start" at bounding box center [895, 248] width 51 height 19
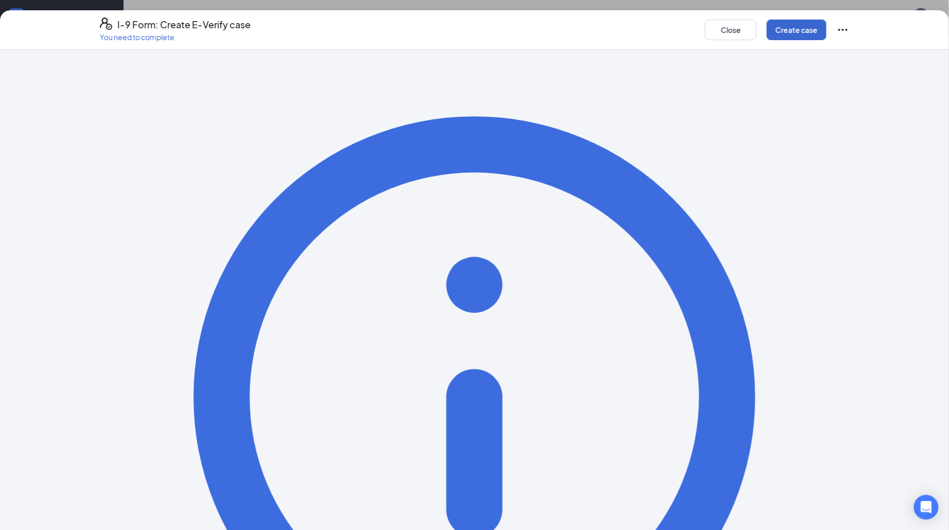
click at [791, 28] on button "Create case" at bounding box center [797, 30] width 60 height 21
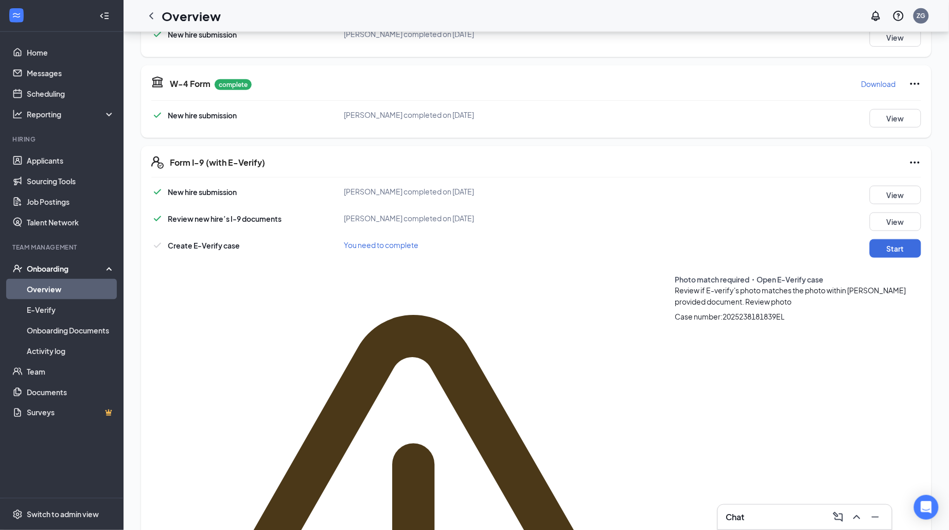
click at [745, 304] on span "Review photo" at bounding box center [768, 301] width 46 height 9
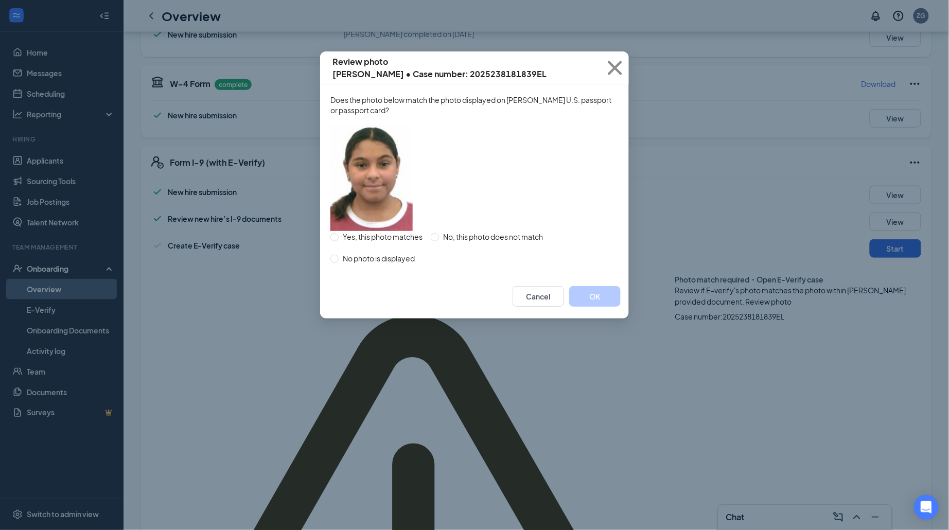
click at [405, 242] on span "Yes, this photo matches" at bounding box center [383, 236] width 88 height 11
click at [339, 241] on input "Yes, this photo matches" at bounding box center [334, 237] width 8 height 8
radio input "true"
click at [598, 307] on button "OK" at bounding box center [594, 296] width 51 height 21
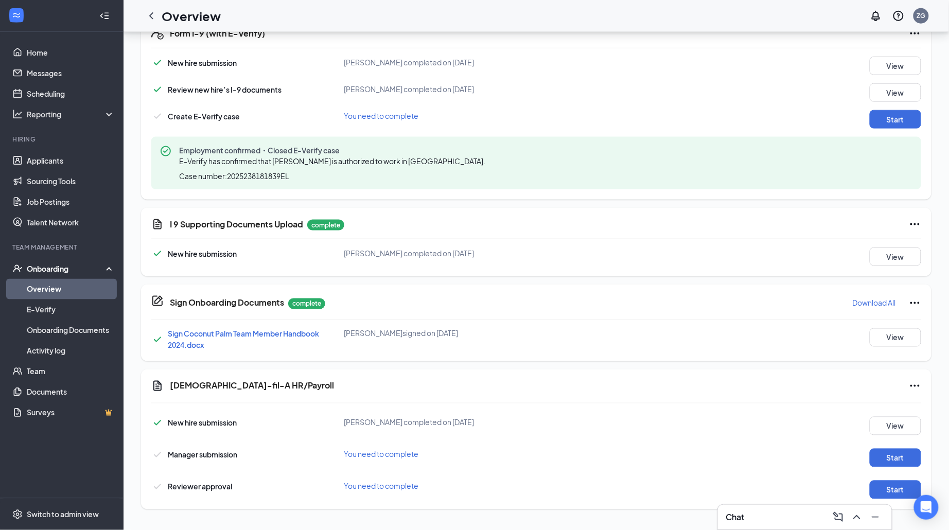
scroll to position [407, 0]
click at [888, 459] on button "Start" at bounding box center [895, 458] width 51 height 19
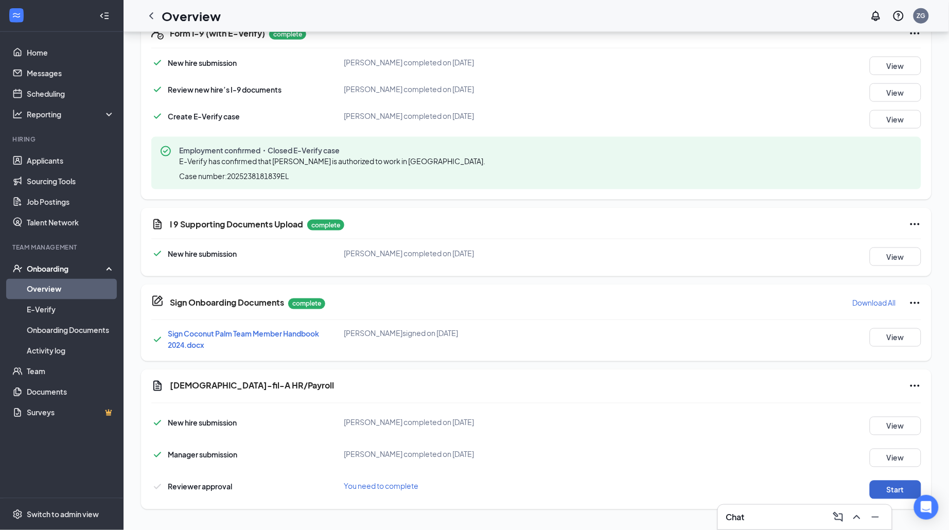
click at [900, 486] on button "Start" at bounding box center [895, 490] width 51 height 19
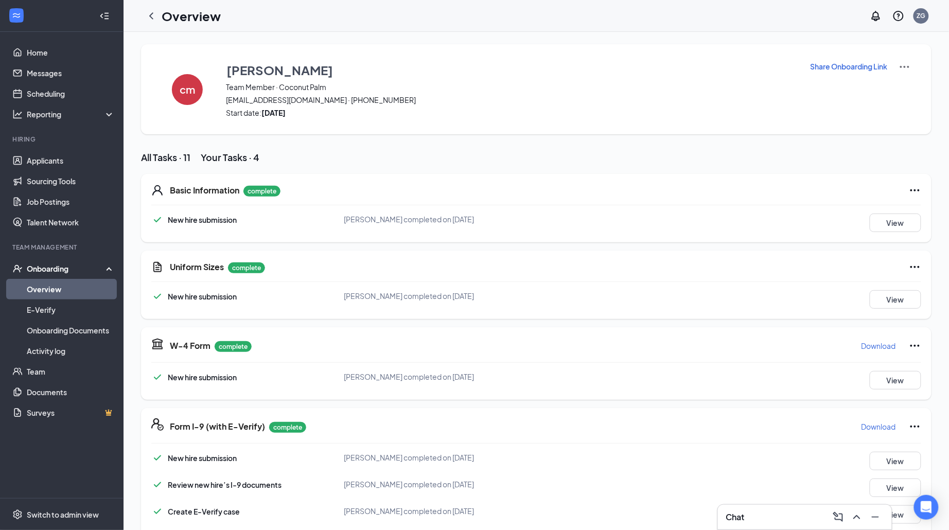
scroll to position [0, 0]
